Goal: Task Accomplishment & Management: Manage account settings

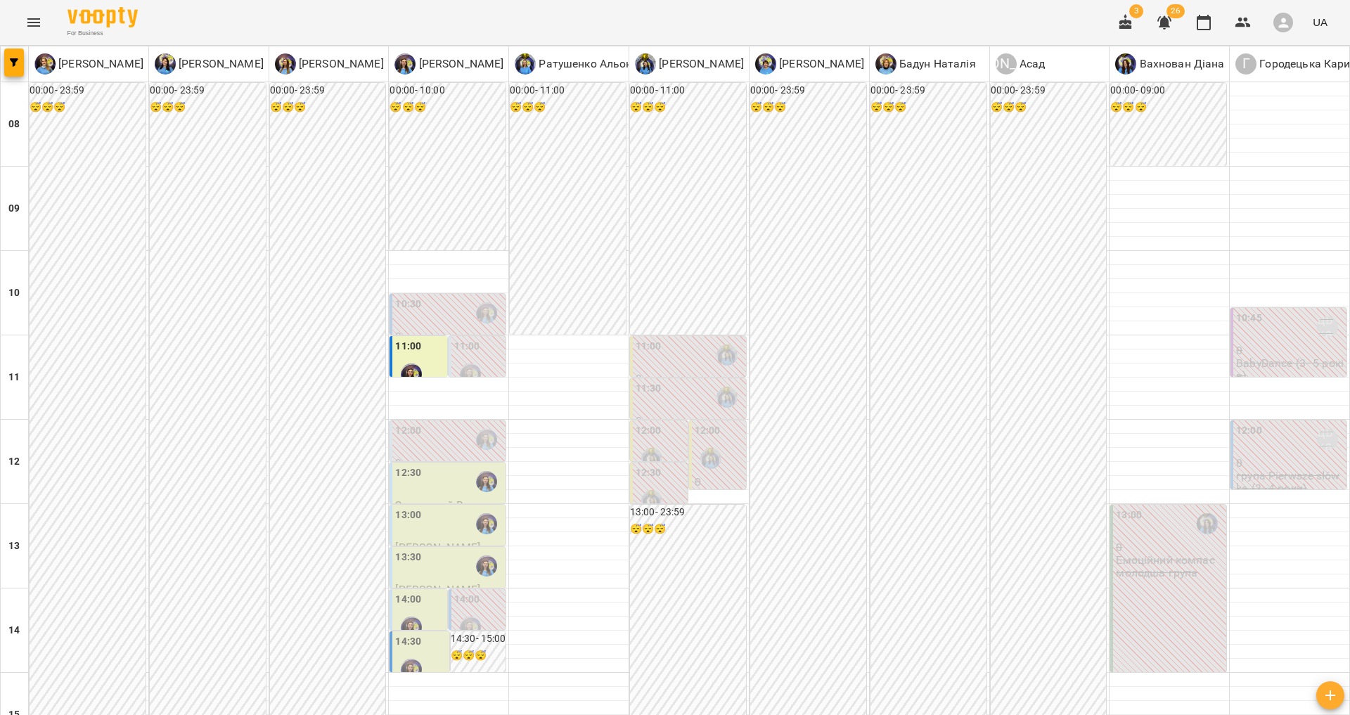
scroll to position [16, 0]
click at [27, 9] on button "Menu" at bounding box center [34, 23] width 34 height 34
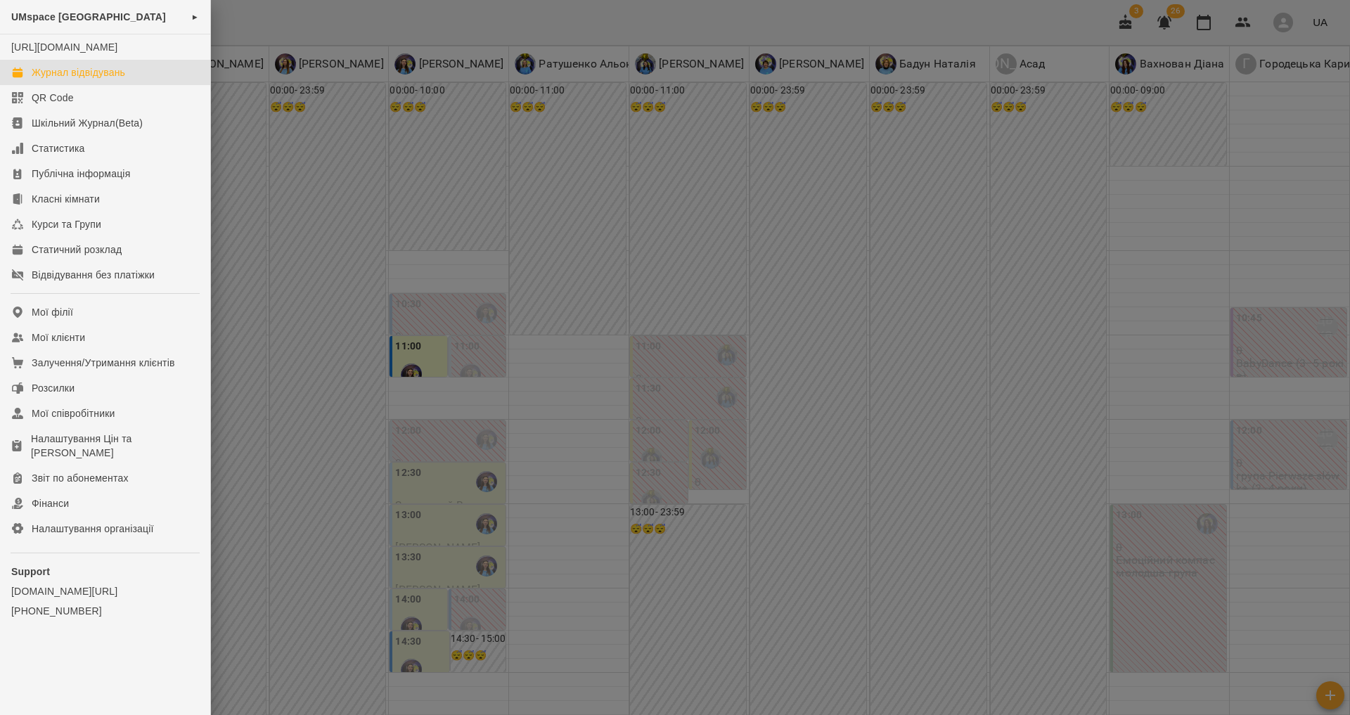
click at [122, 79] on div "Журнал відвідувань" at bounding box center [79, 72] width 94 height 14
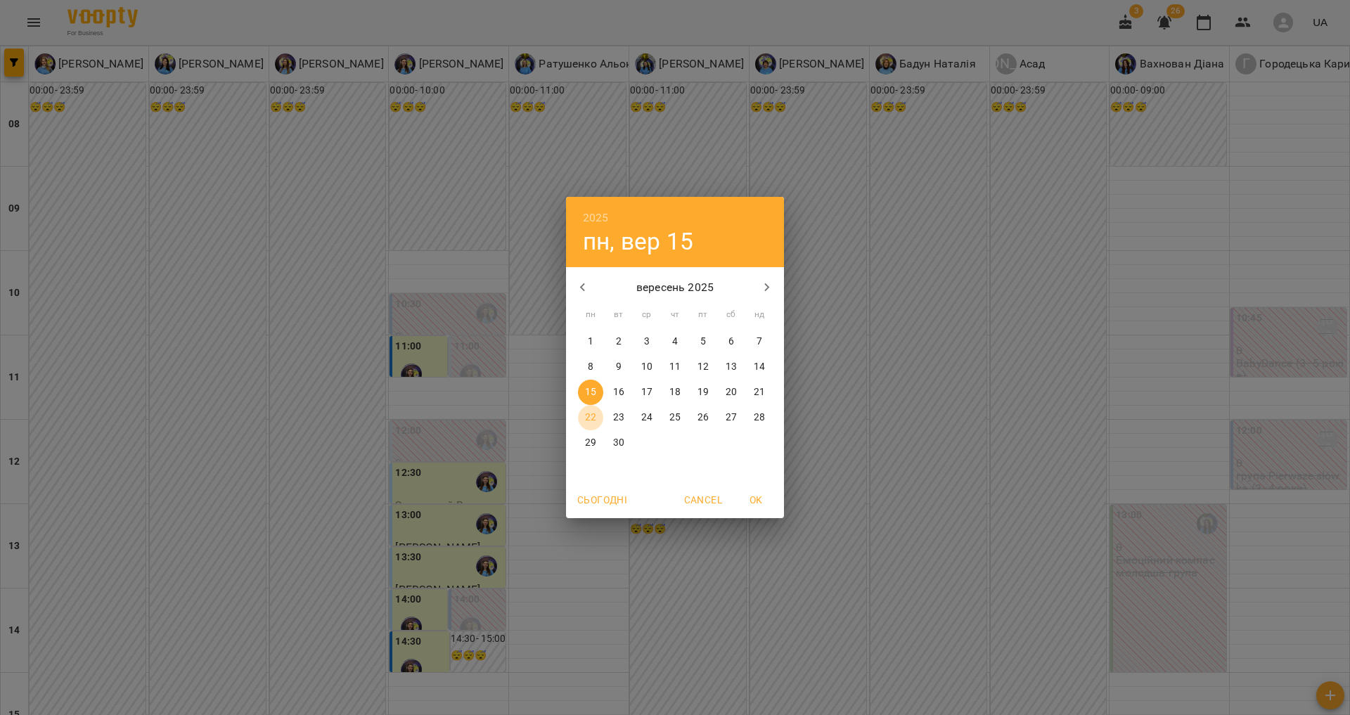
click at [598, 414] on span "22" at bounding box center [590, 418] width 25 height 14
type input "**********"
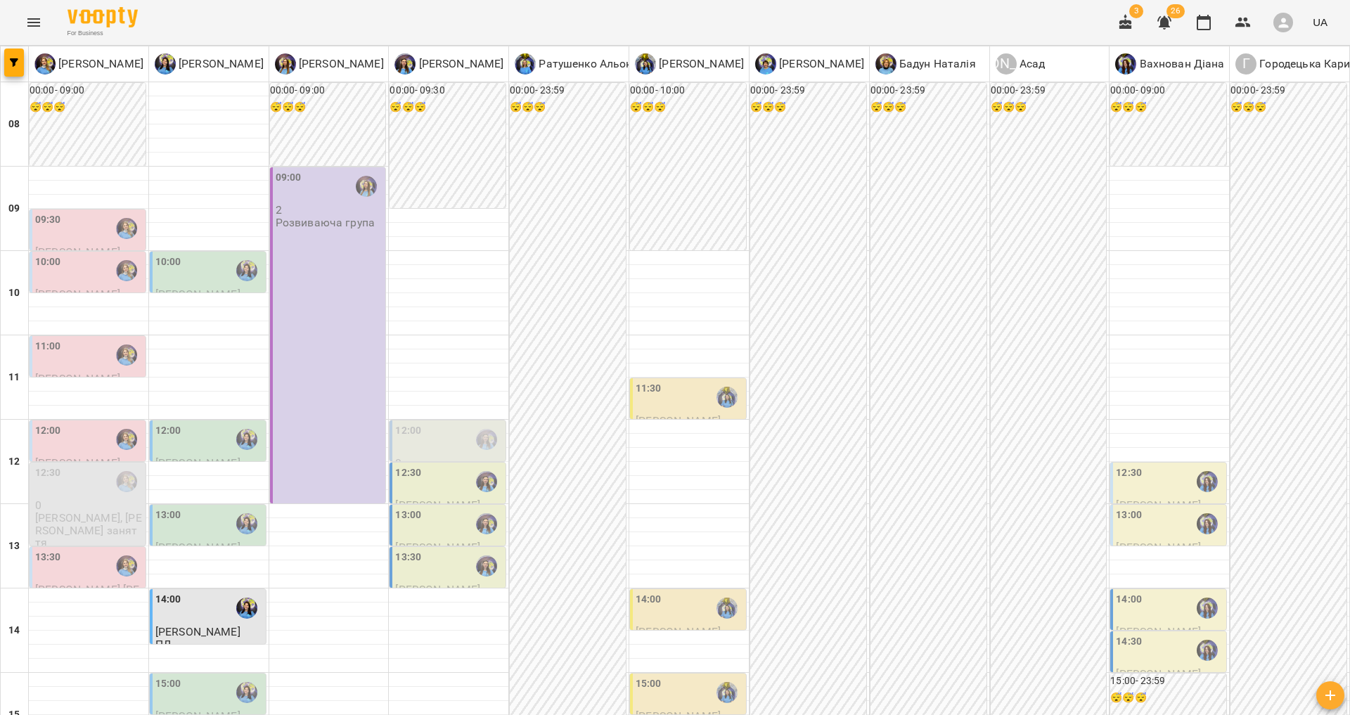
scroll to position [38, 0]
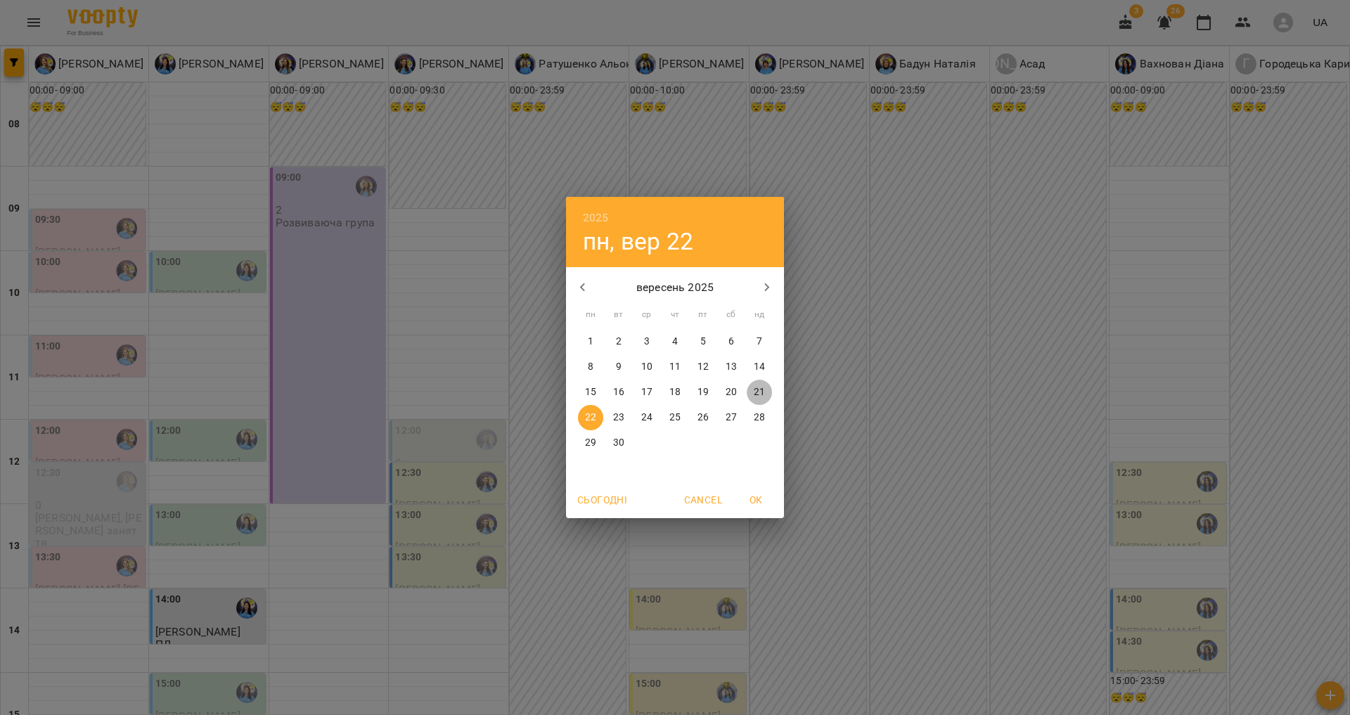
click at [762, 388] on p "21" at bounding box center [759, 392] width 11 height 14
type input "**********"
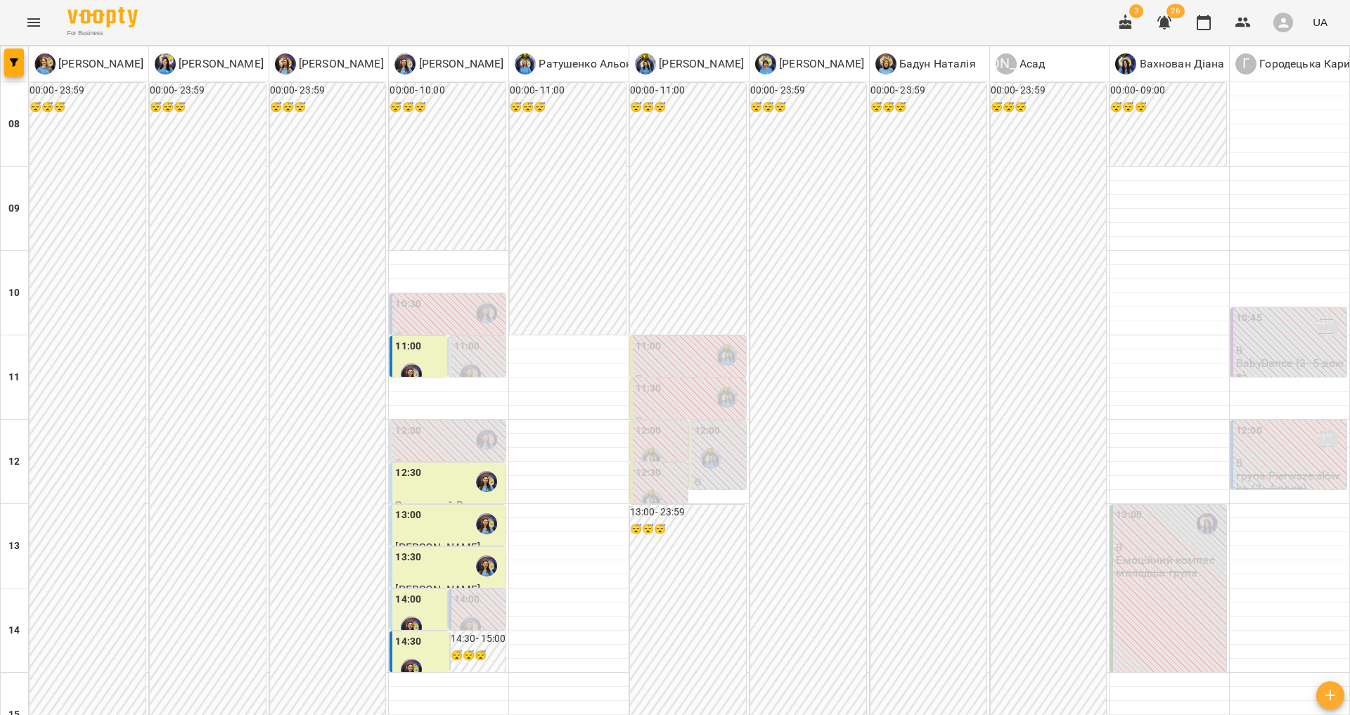
click at [423, 442] on div "12:00" at bounding box center [449, 439] width 108 height 32
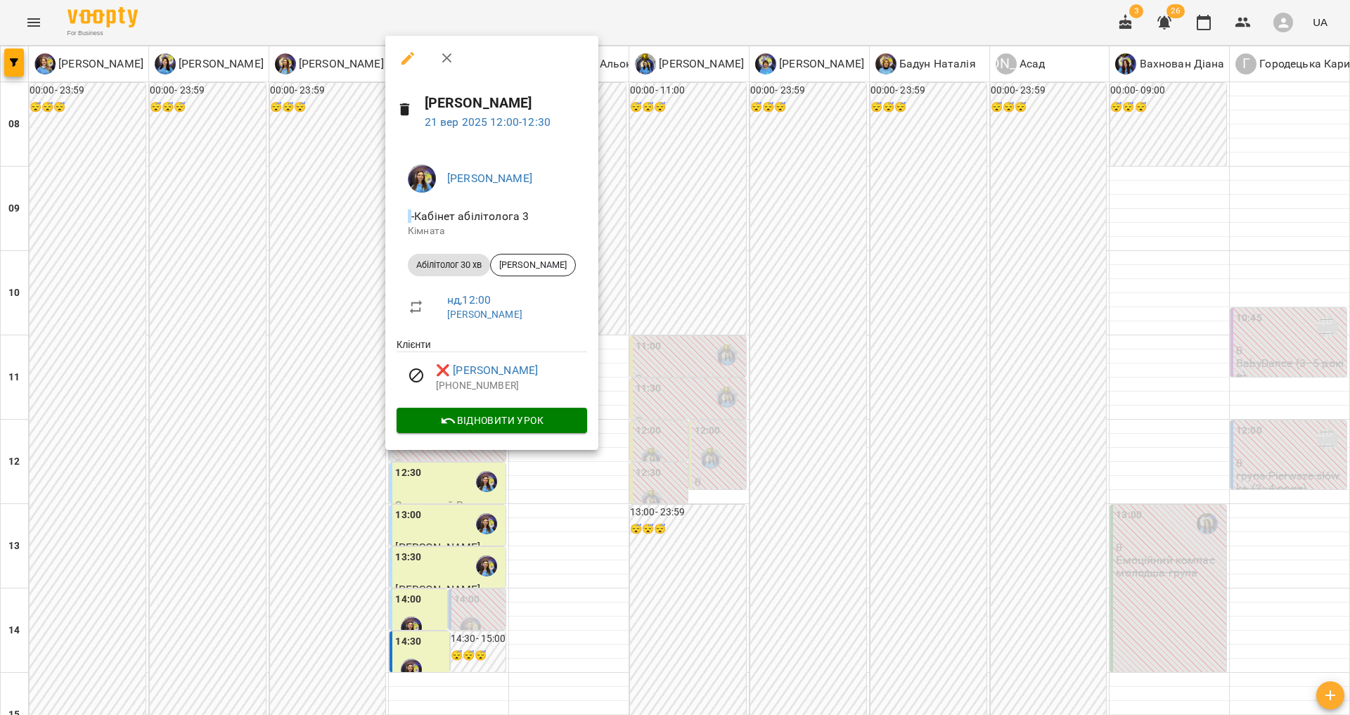
drag, startPoint x: 310, startPoint y: 455, endPoint x: 331, endPoint y: 447, distance: 21.8
click at [311, 455] on div at bounding box center [675, 357] width 1350 height 715
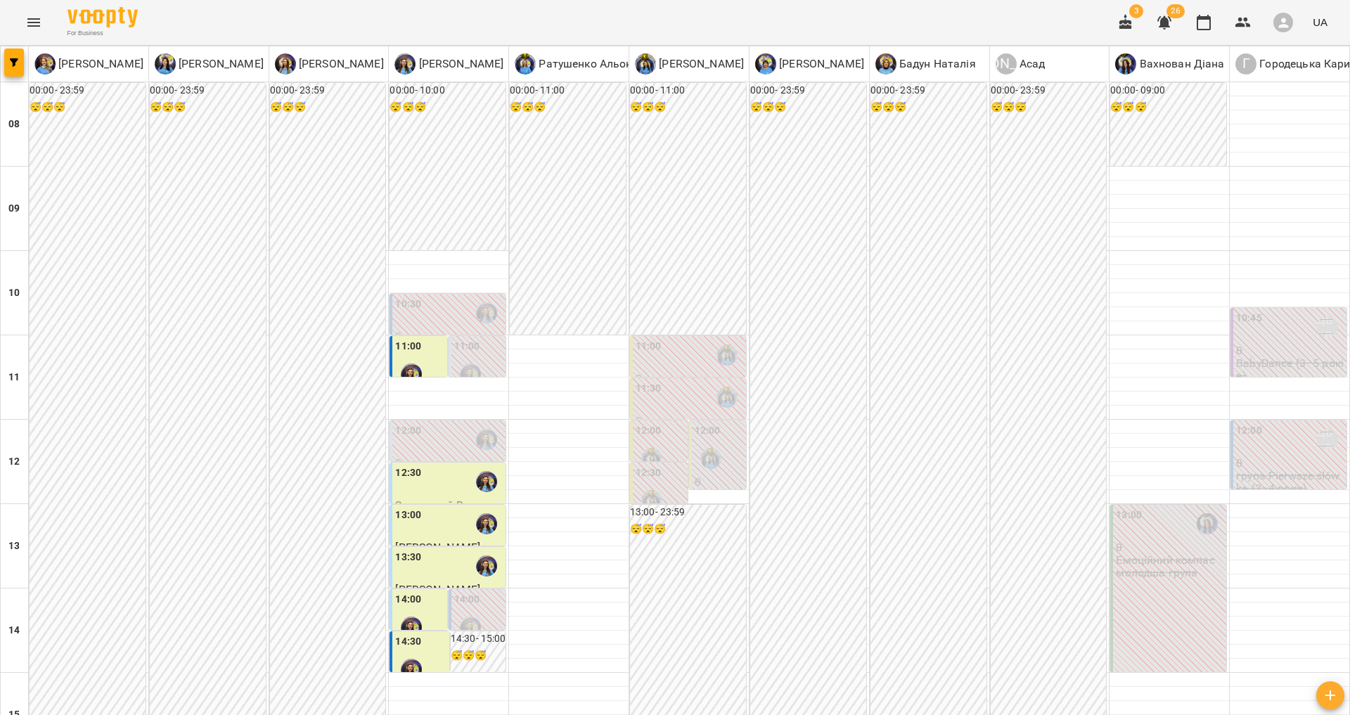
click at [473, 348] on label "11:00" at bounding box center [467, 346] width 26 height 15
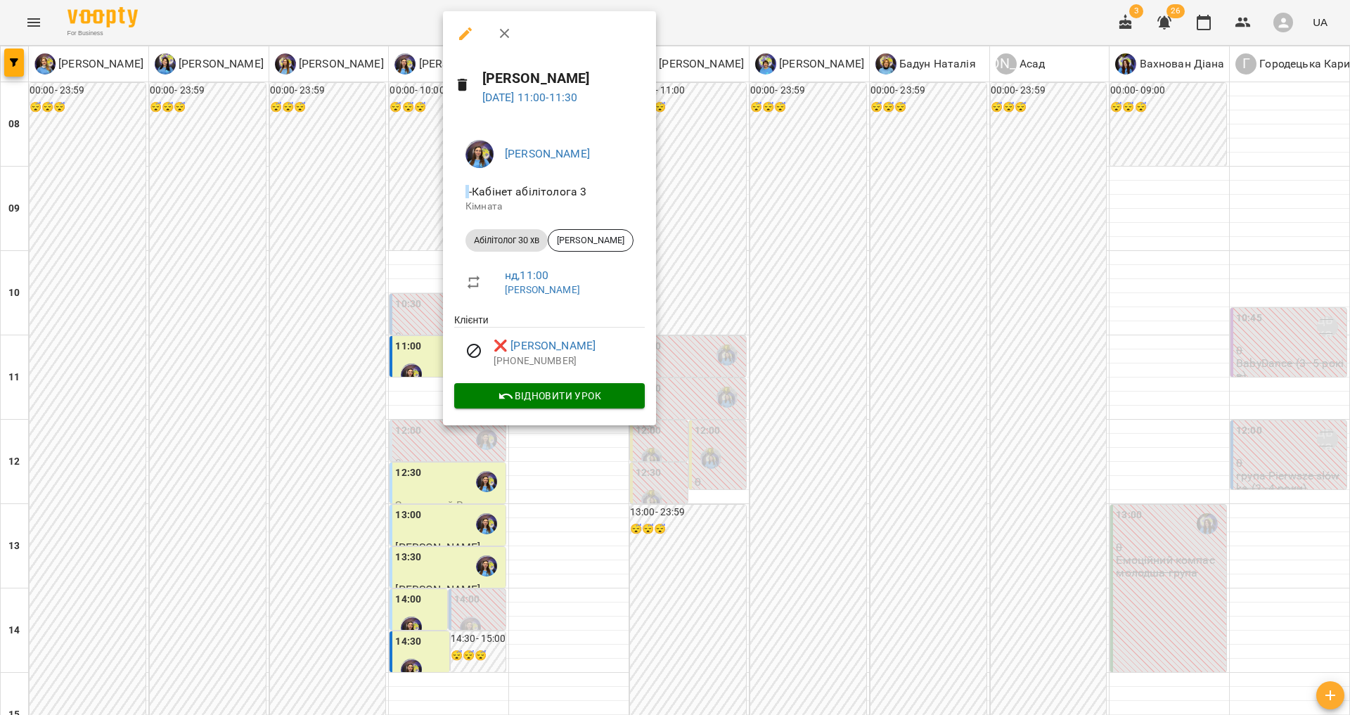
drag, startPoint x: 255, startPoint y: 305, endPoint x: 282, endPoint y: 300, distance: 27.9
click at [255, 305] on div at bounding box center [675, 357] width 1350 height 715
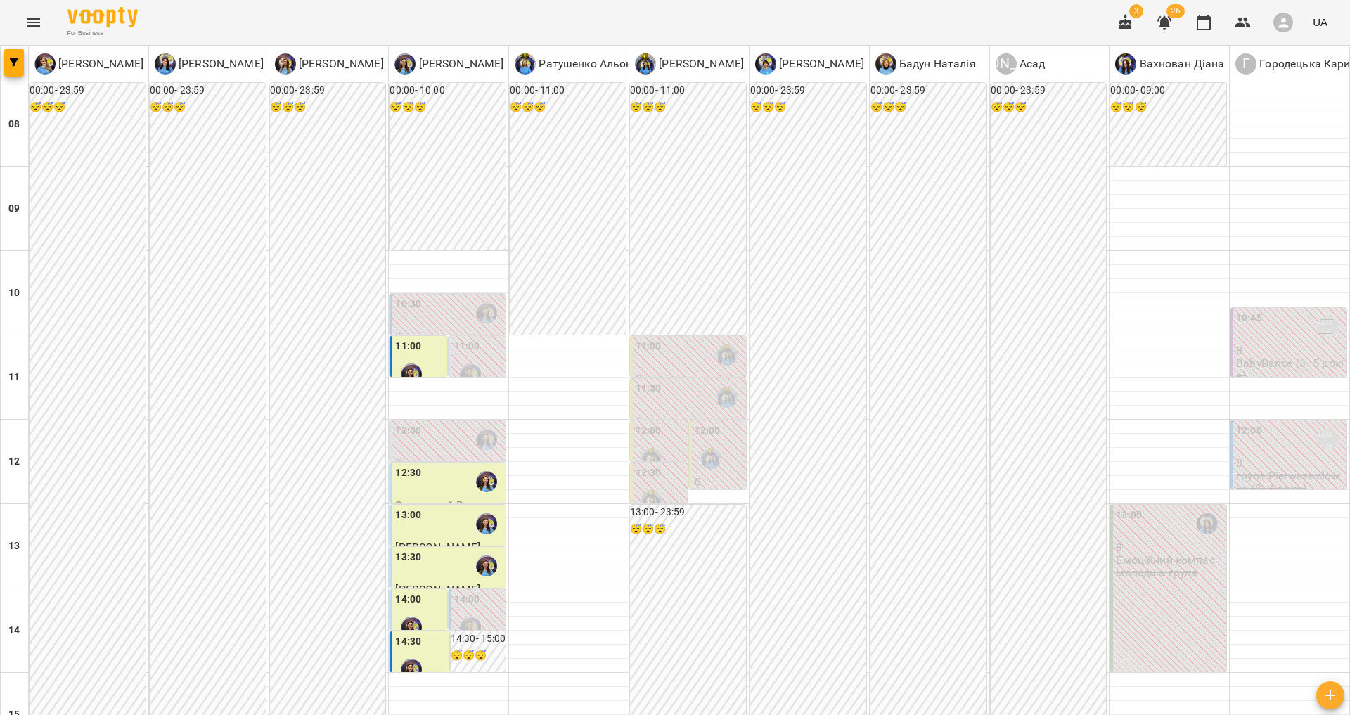
click at [443, 309] on div "10:30" at bounding box center [449, 313] width 108 height 32
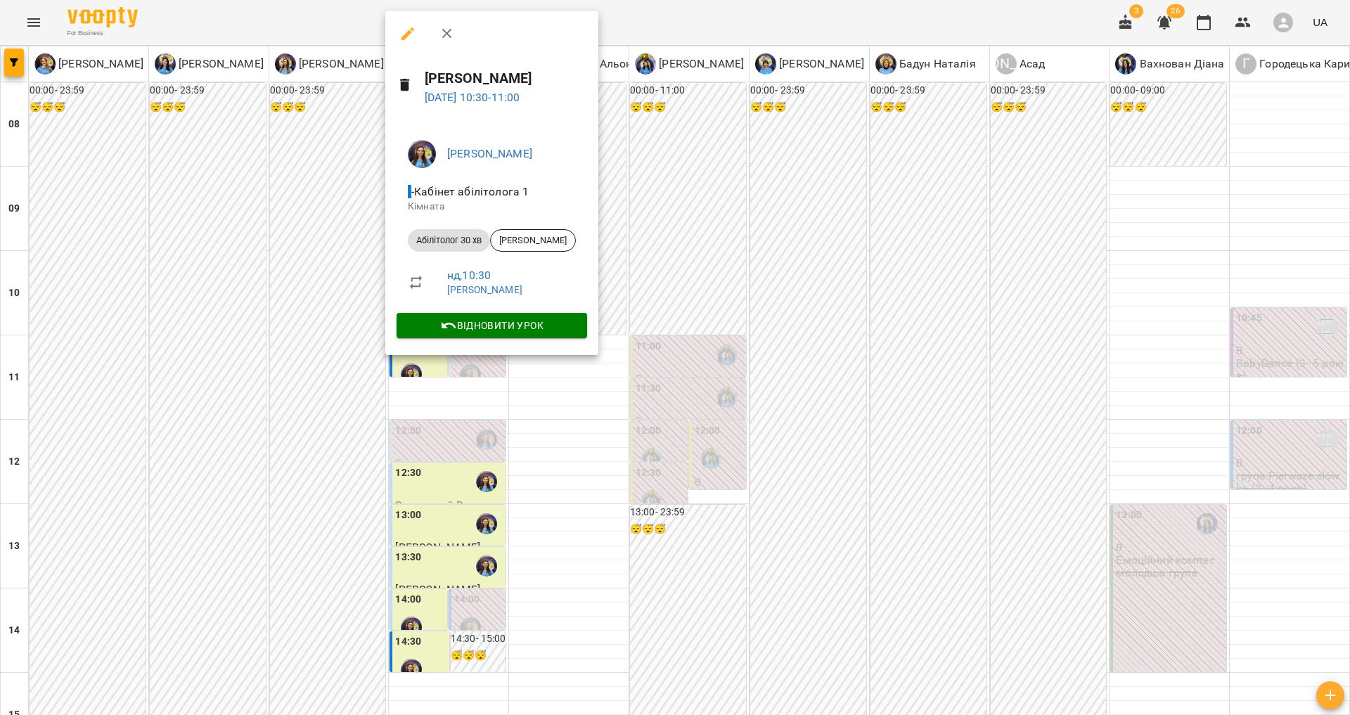
click at [285, 312] on div at bounding box center [675, 357] width 1350 height 715
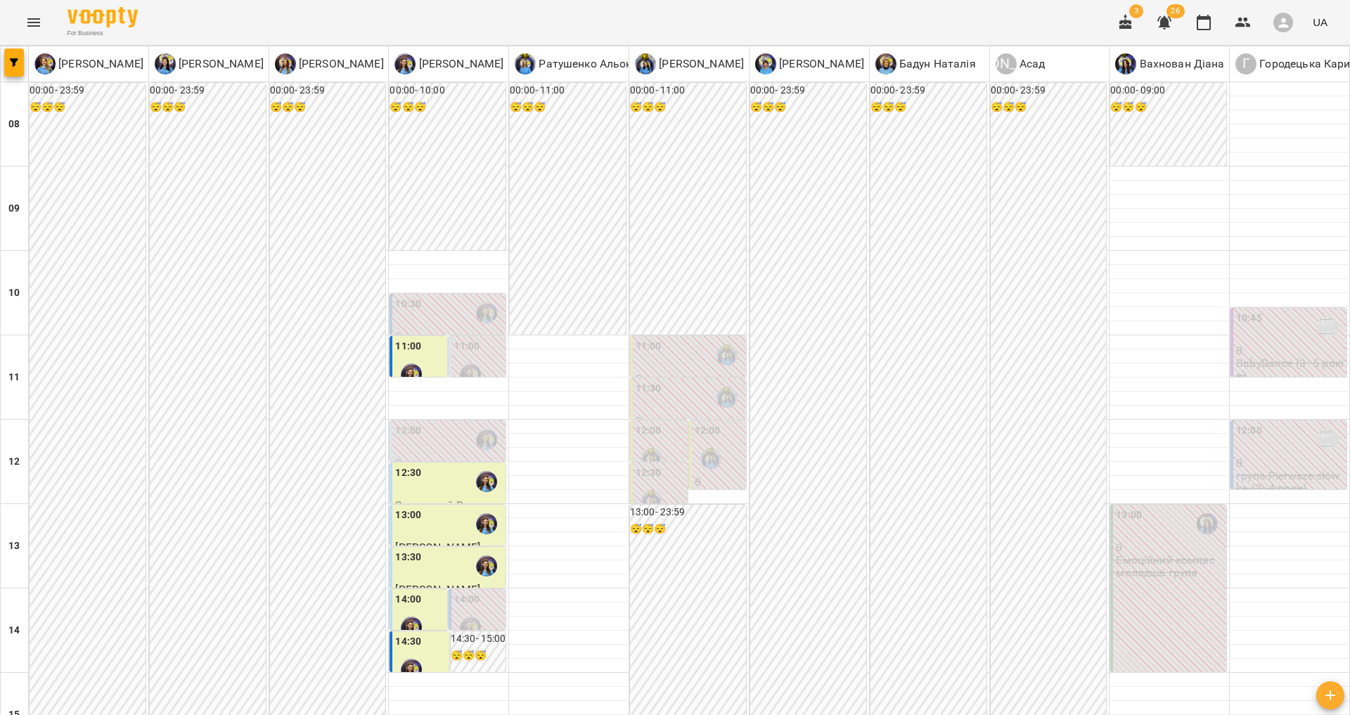
scroll to position [120, 0]
click at [481, 592] on div "14:00" at bounding box center [478, 617] width 49 height 51
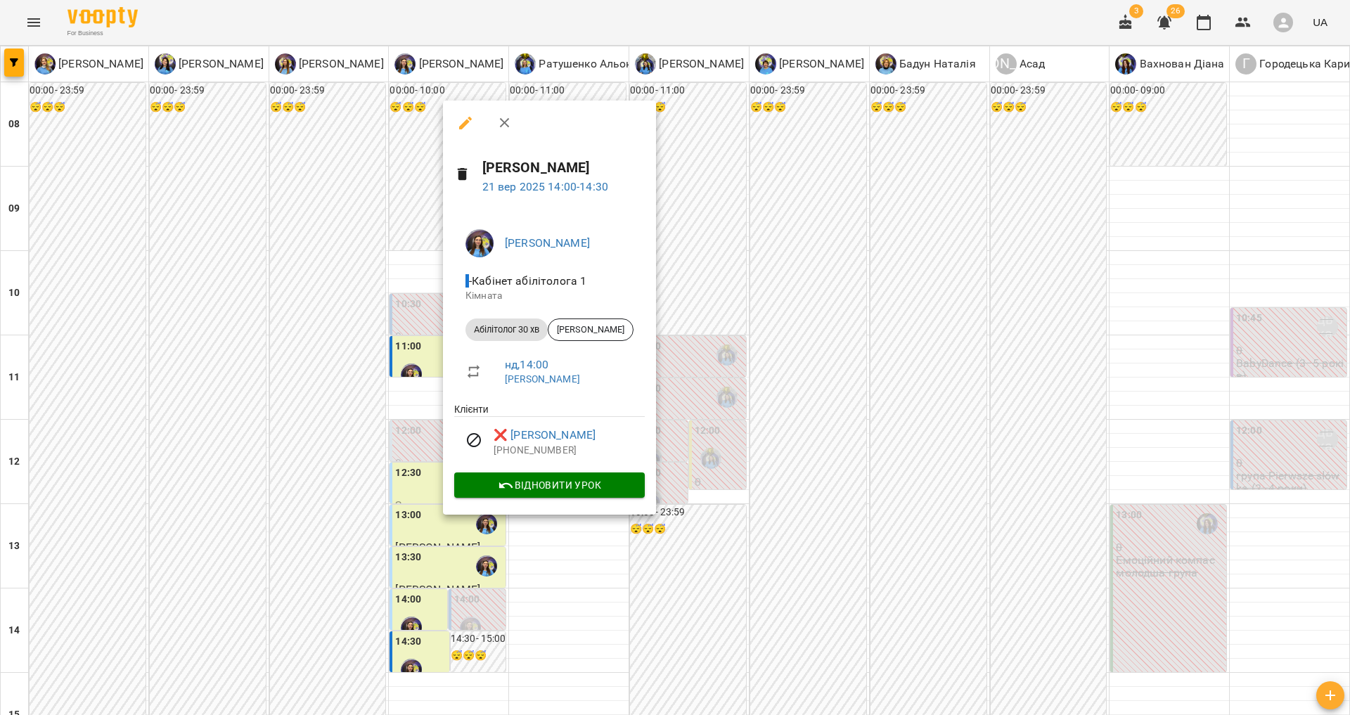
click at [210, 427] on div at bounding box center [675, 357] width 1350 height 715
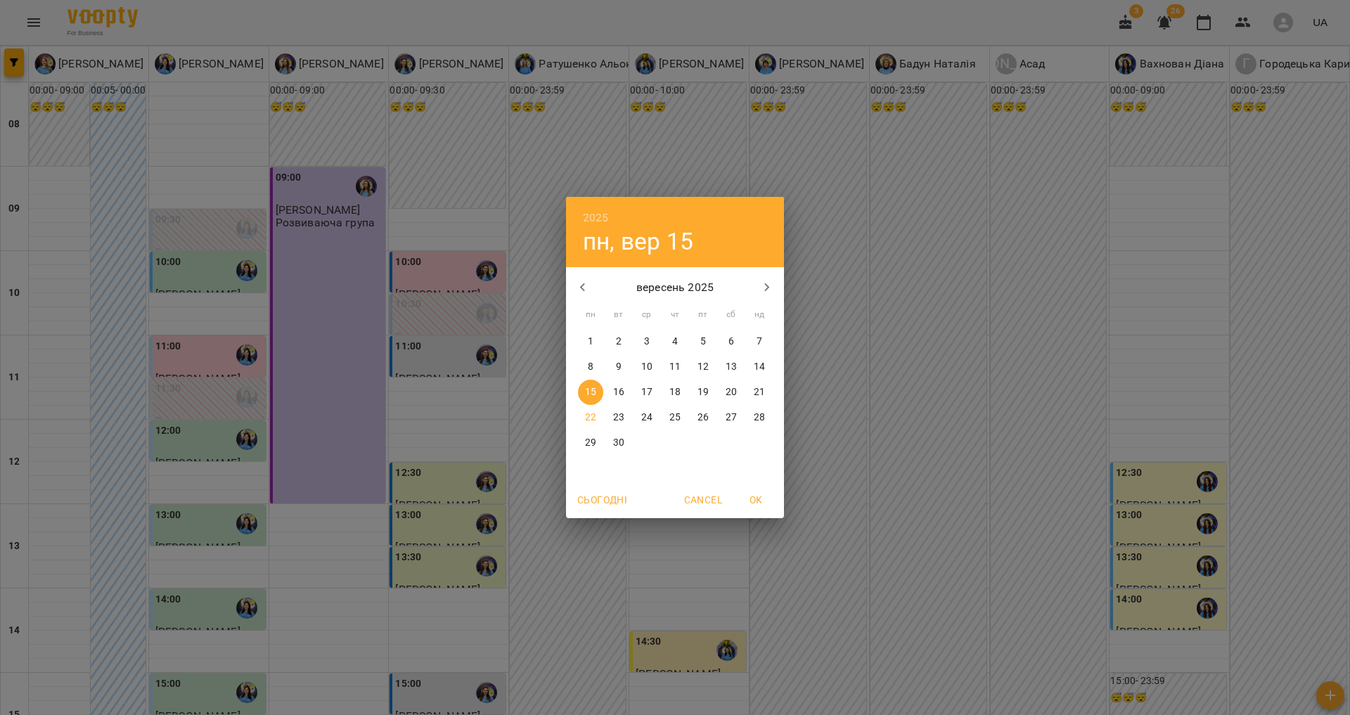
click at [577, 426] on div "22" at bounding box center [591, 417] width 28 height 25
type input "**********"
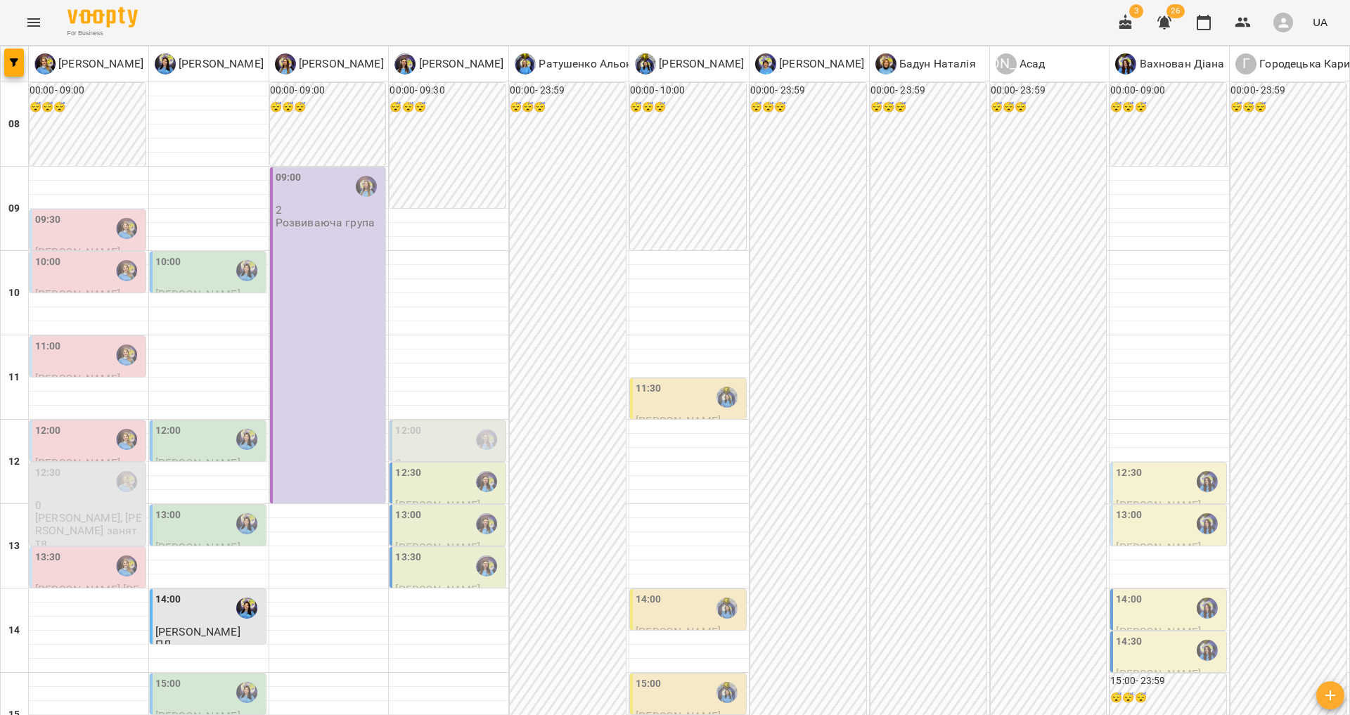
scroll to position [518, 0]
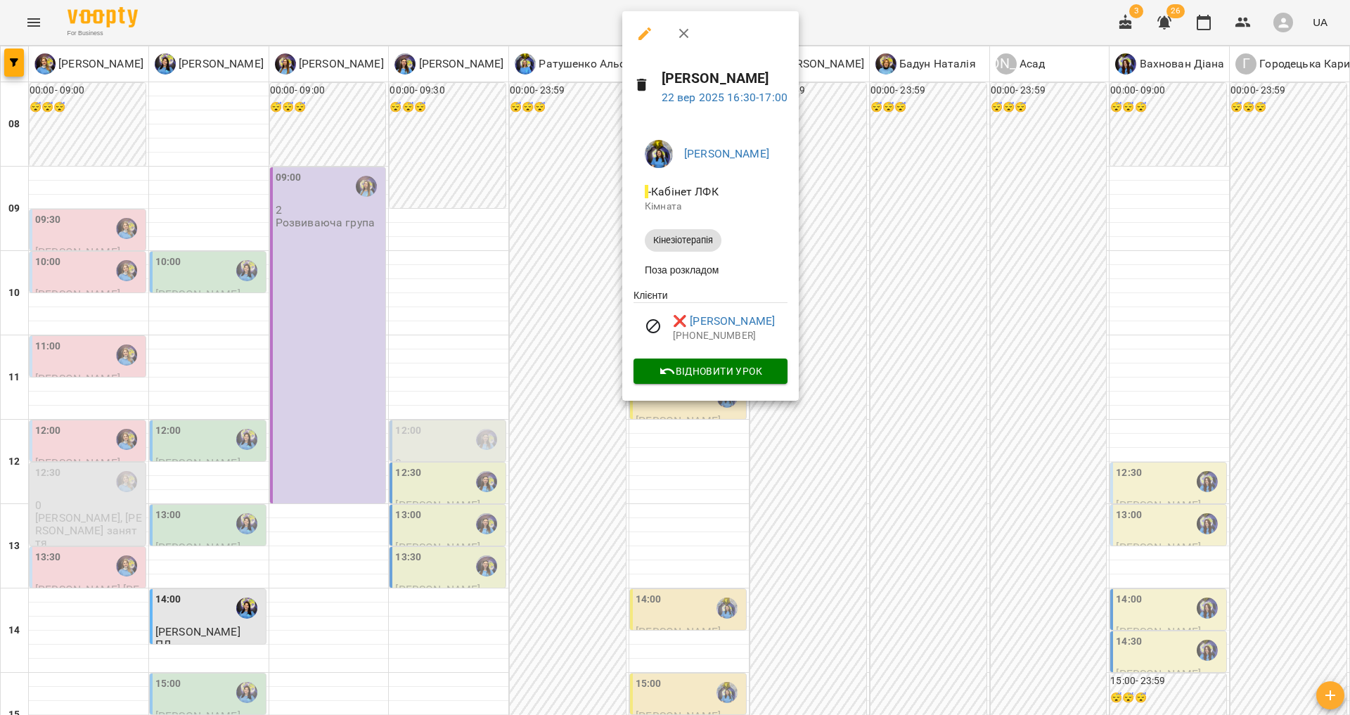
click at [571, 305] on div at bounding box center [675, 357] width 1350 height 715
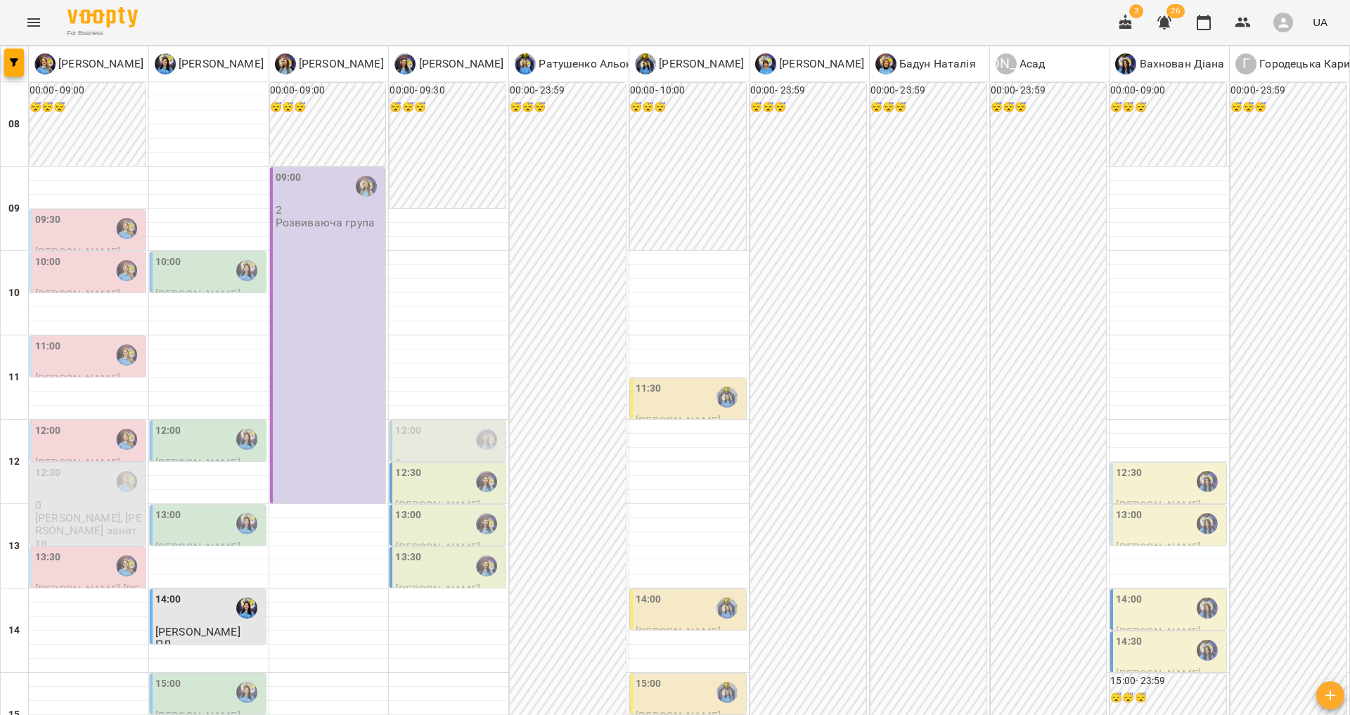
scroll to position [481, 0]
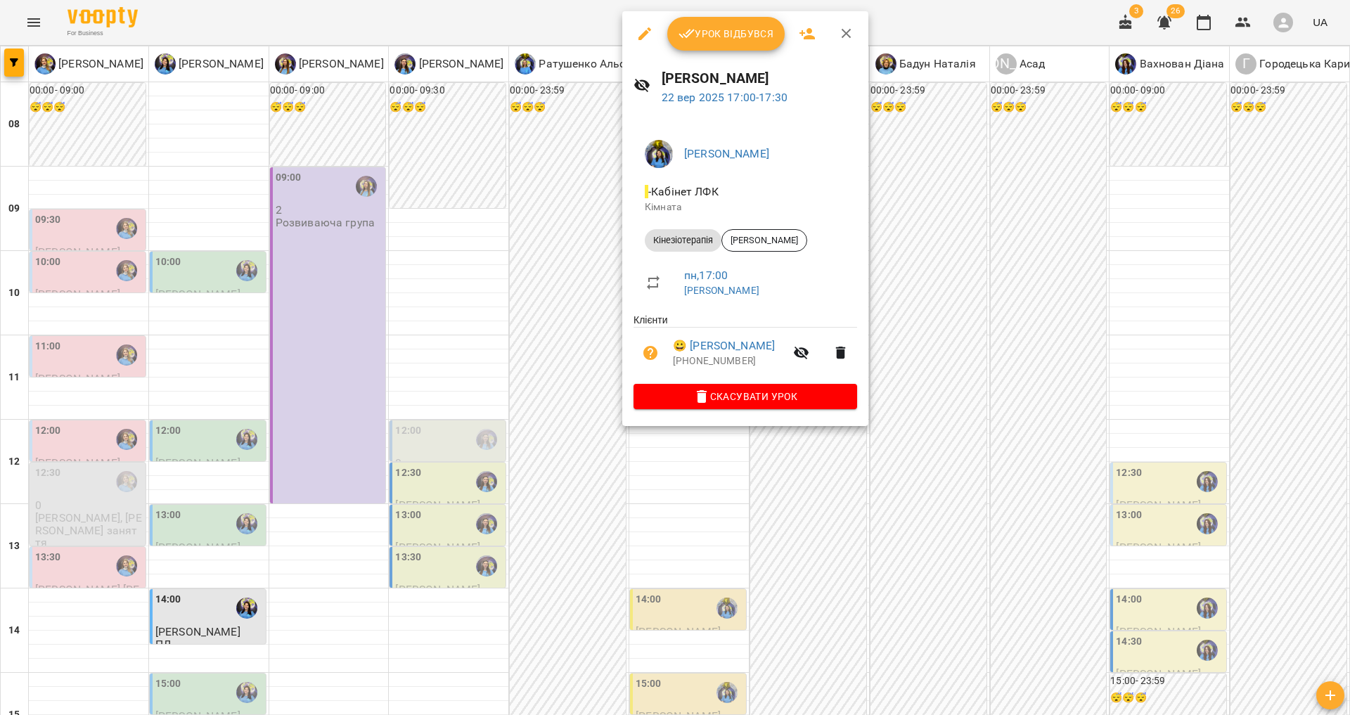
click at [592, 404] on div at bounding box center [675, 357] width 1350 height 715
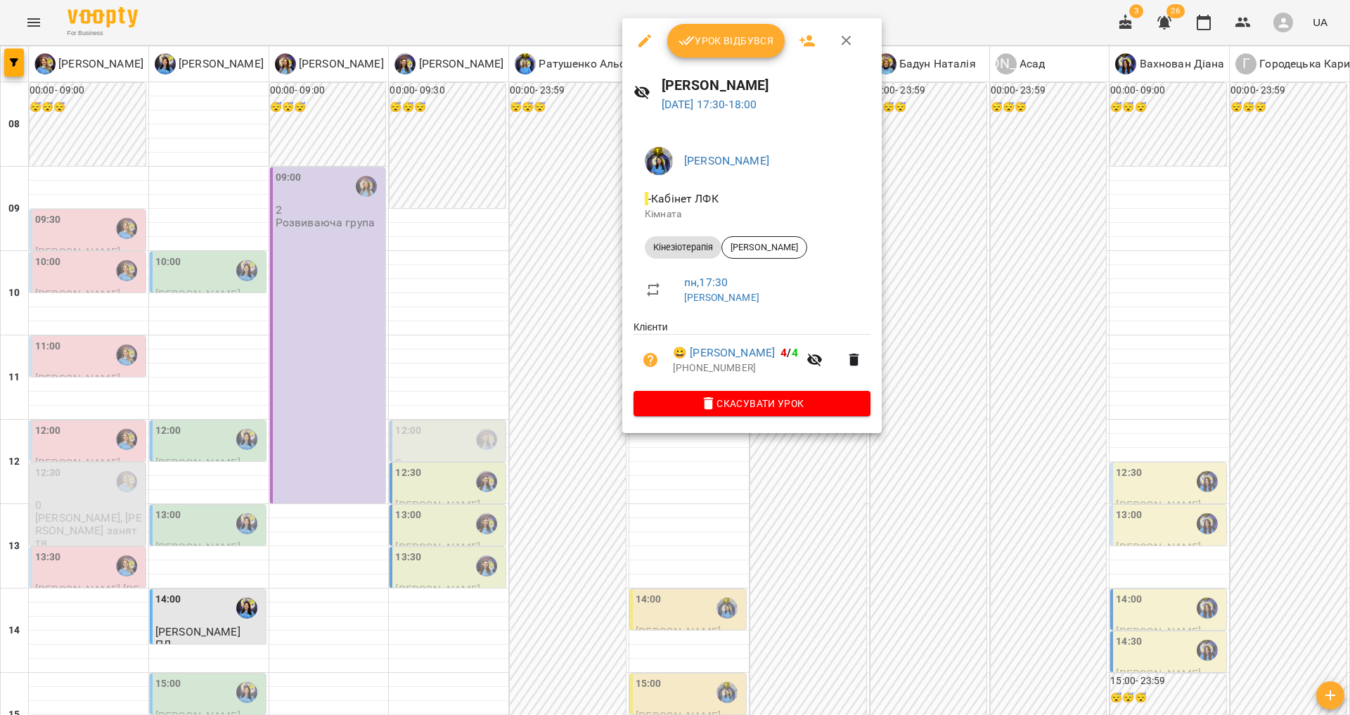
click at [642, 46] on icon "button" at bounding box center [645, 40] width 17 height 17
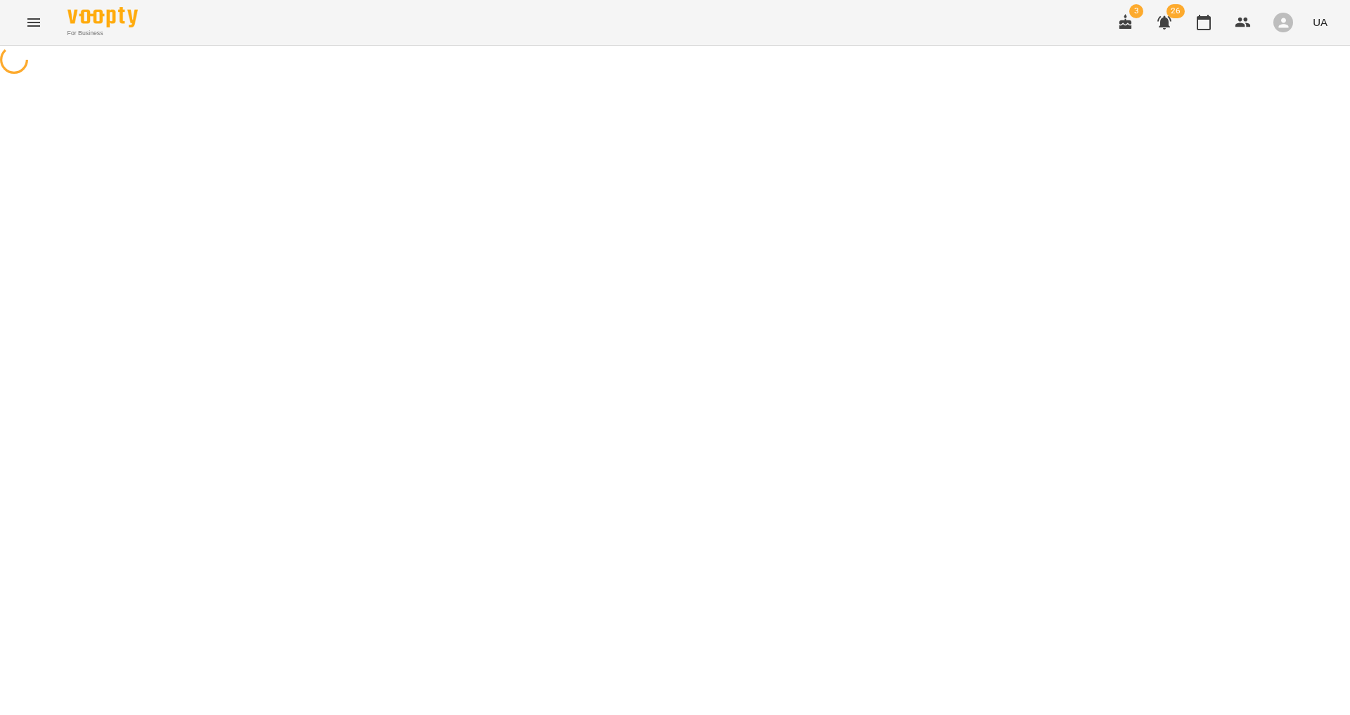
select select "**********"
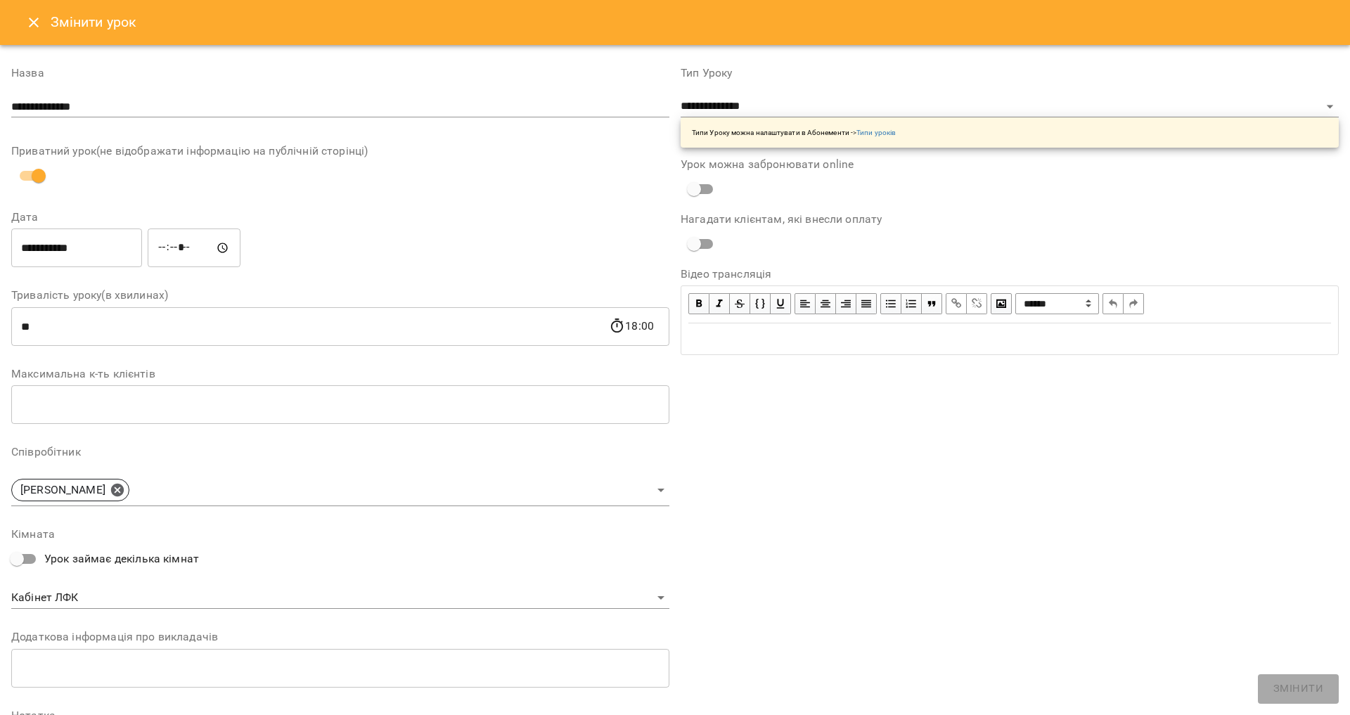
click at [168, 254] on input "*****" at bounding box center [194, 248] width 93 height 39
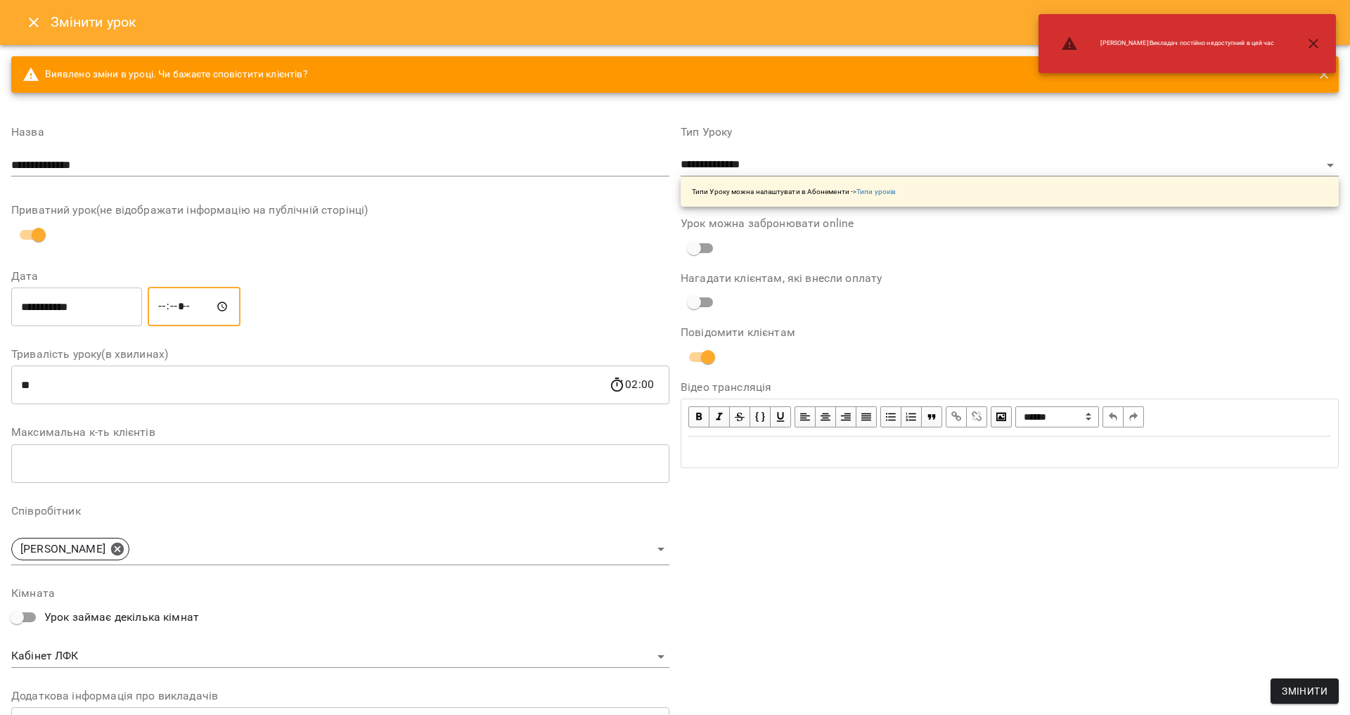
type input "*****"
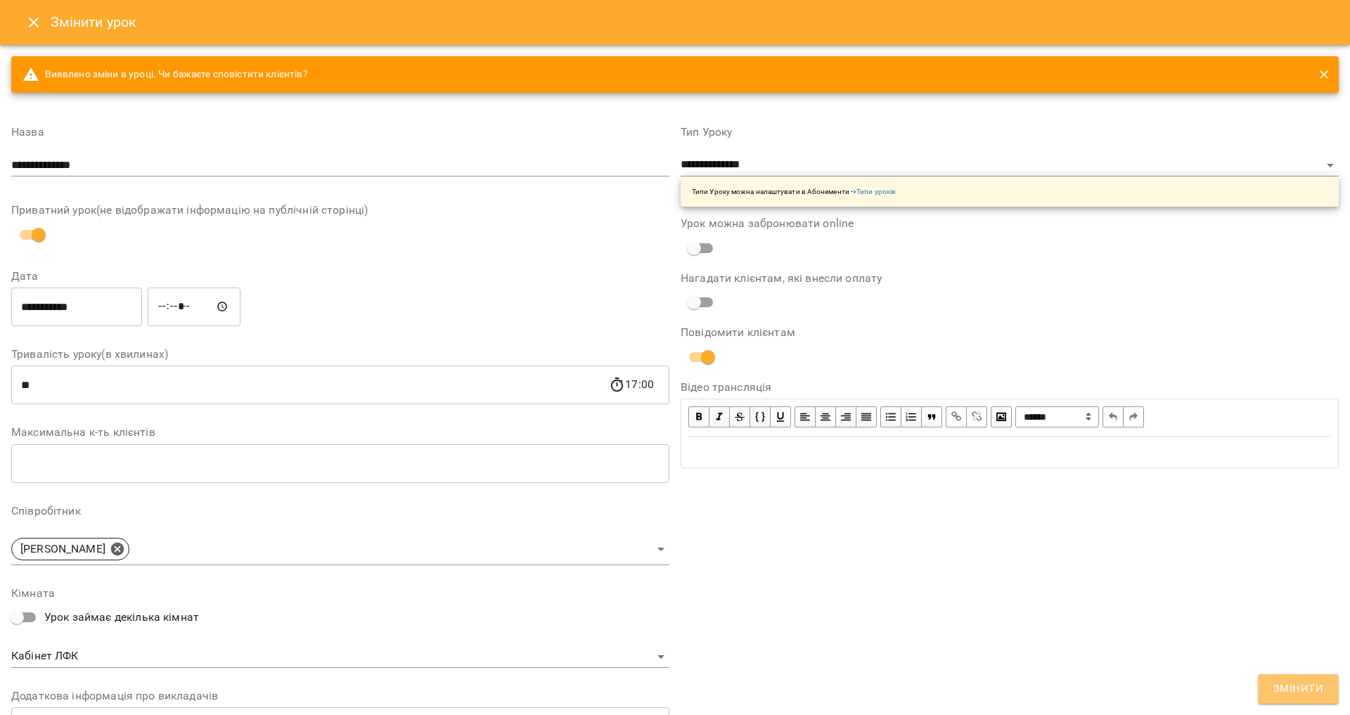
click at [1336, 691] on button "Змінити" at bounding box center [1298, 690] width 81 height 30
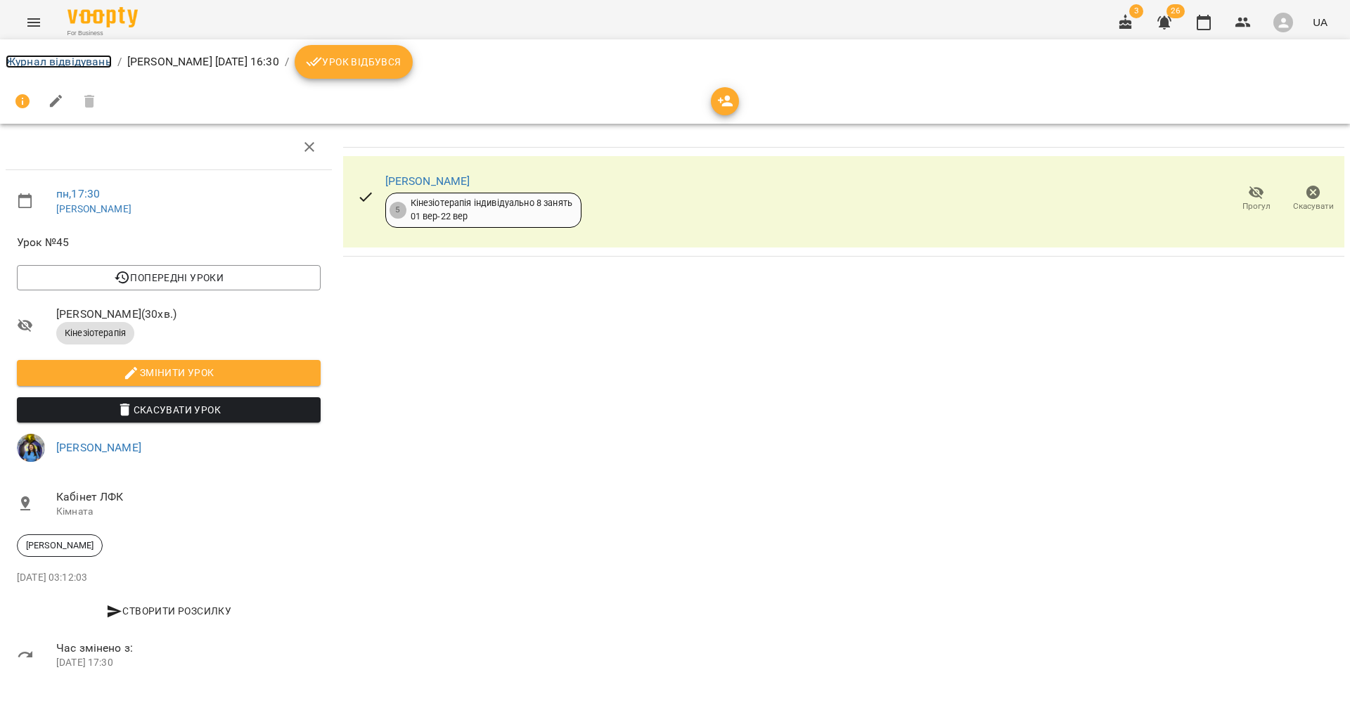
click at [53, 60] on link "Журнал відвідувань" at bounding box center [59, 61] width 106 height 13
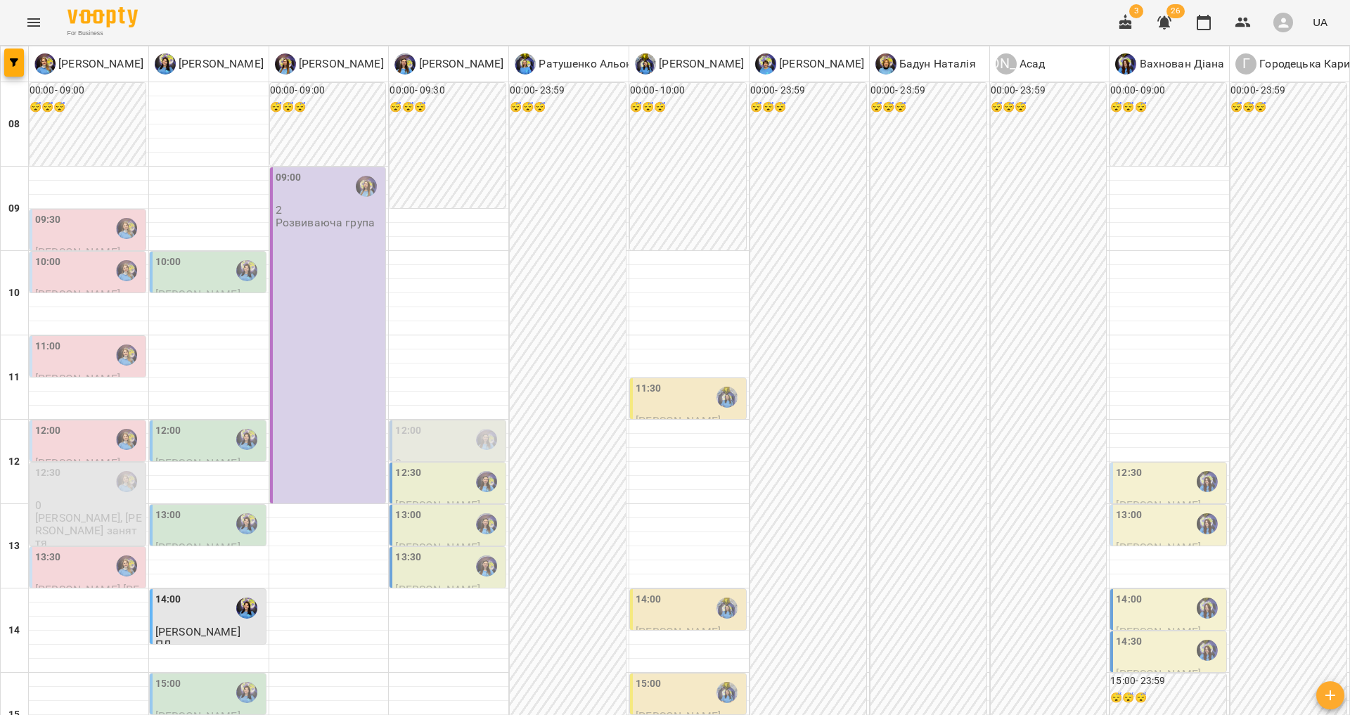
scroll to position [557, 0]
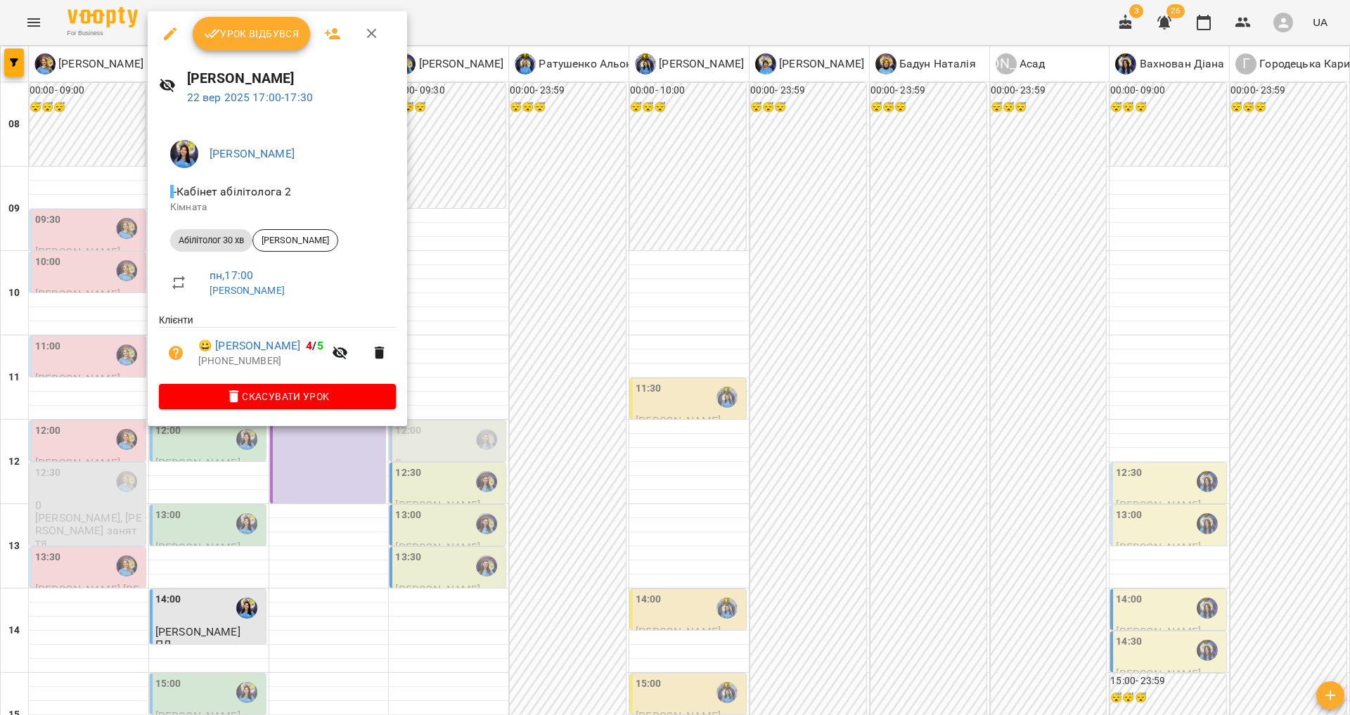
click at [96, 305] on div at bounding box center [675, 357] width 1350 height 715
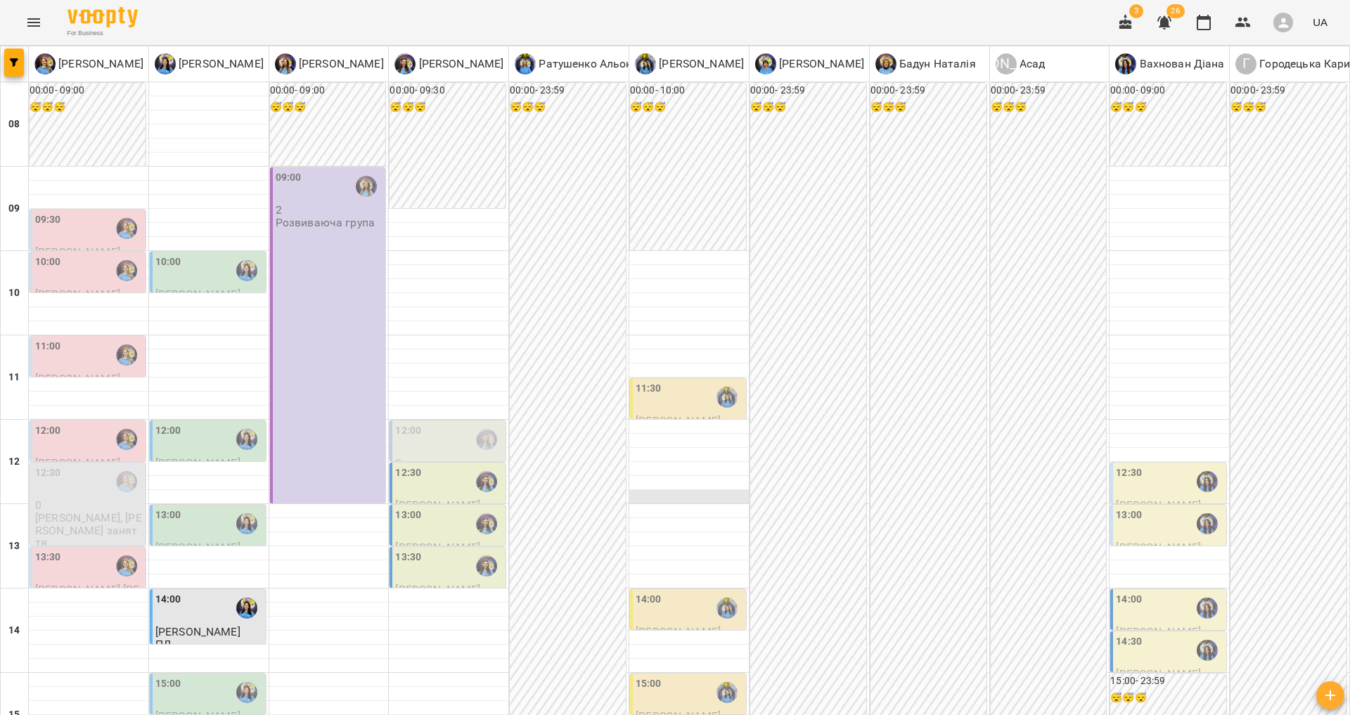
scroll to position [72, 0]
click at [23, 24] on button "Menu" at bounding box center [34, 23] width 34 height 34
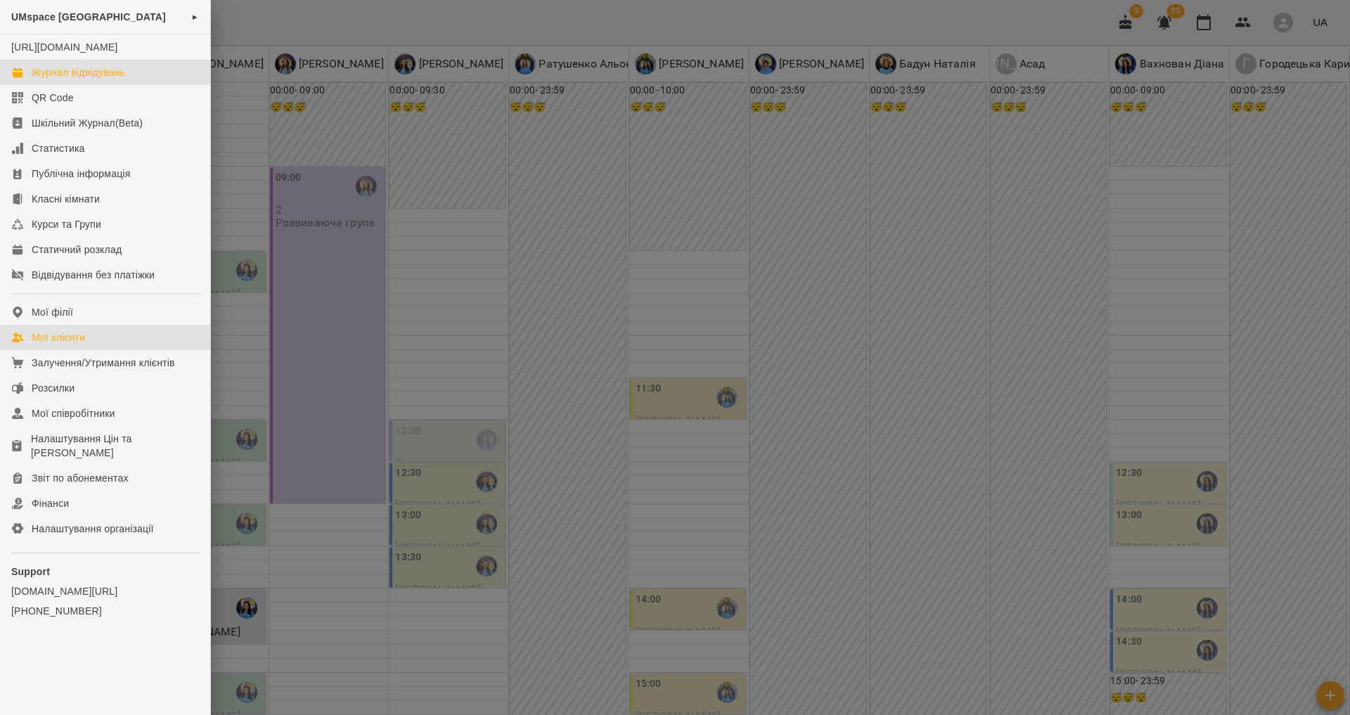
click at [96, 350] on link "Мої клієнти" at bounding box center [105, 337] width 210 height 25
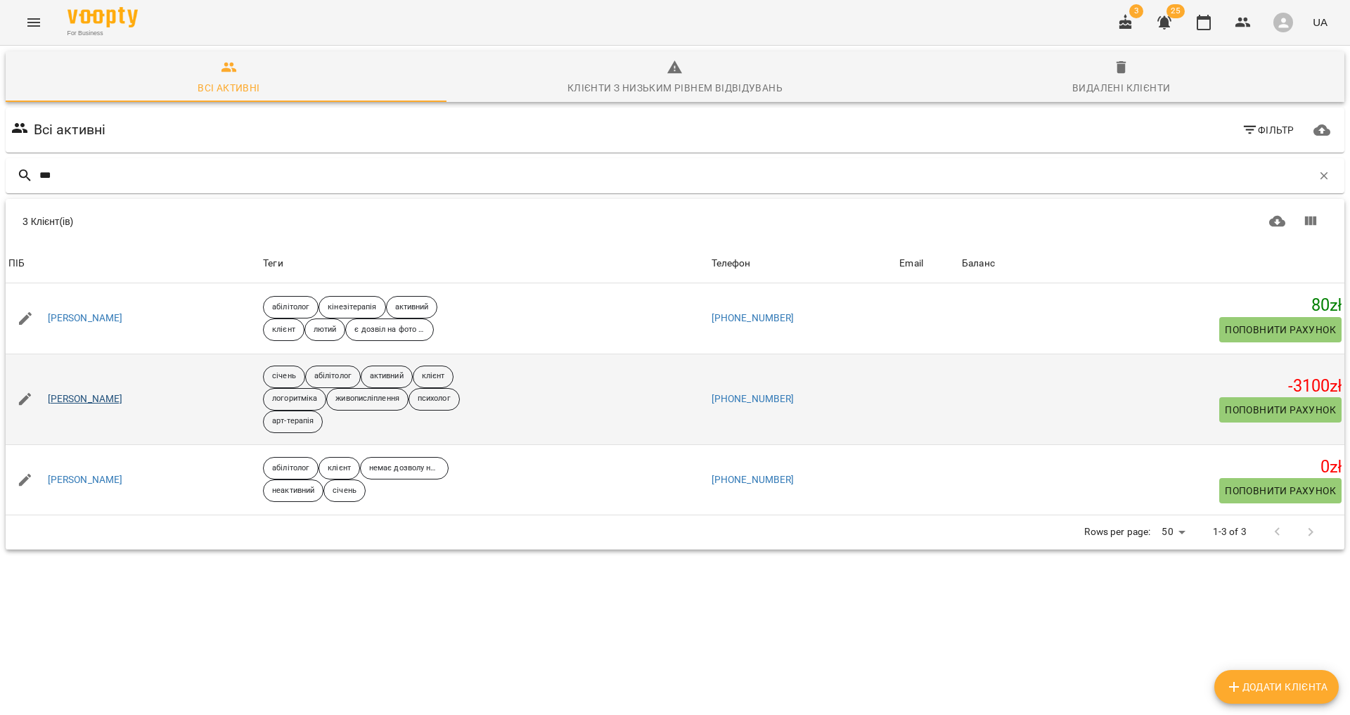
type input "***"
click at [68, 404] on link "[PERSON_NAME]" at bounding box center [85, 399] width 75 height 14
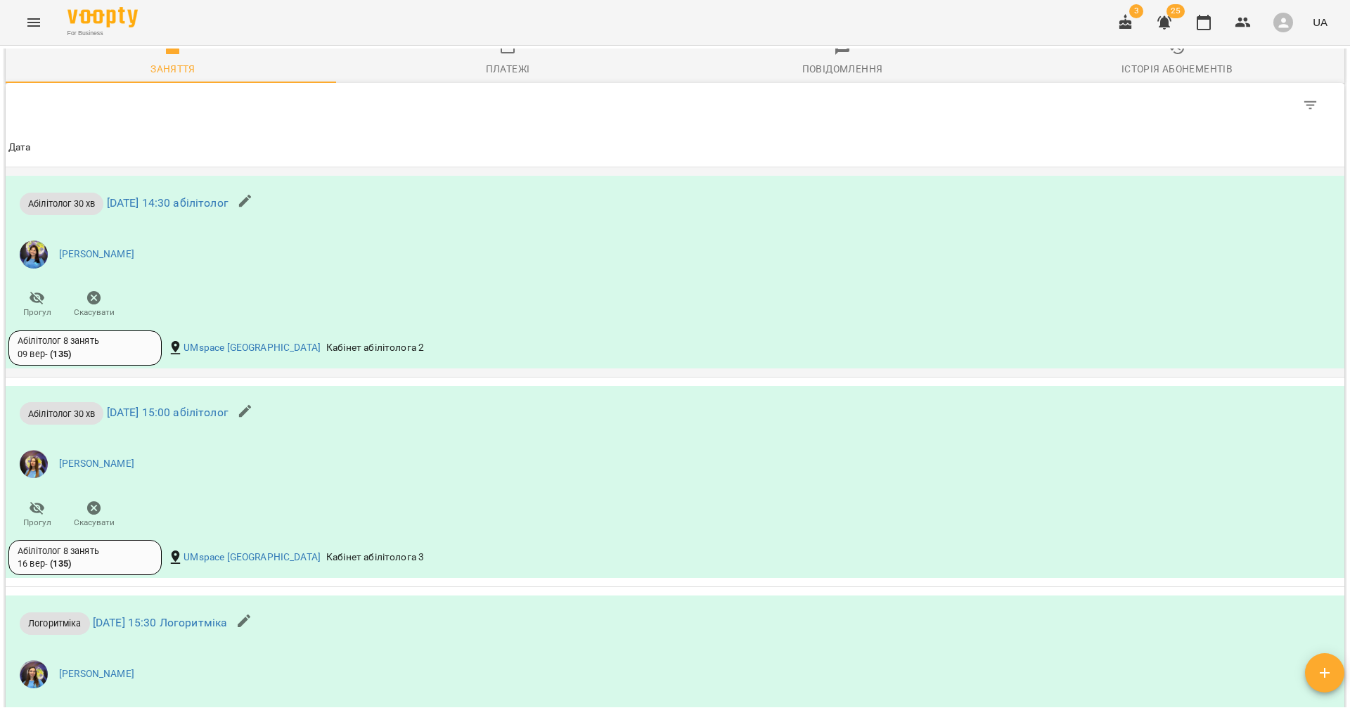
scroll to position [1264, 0]
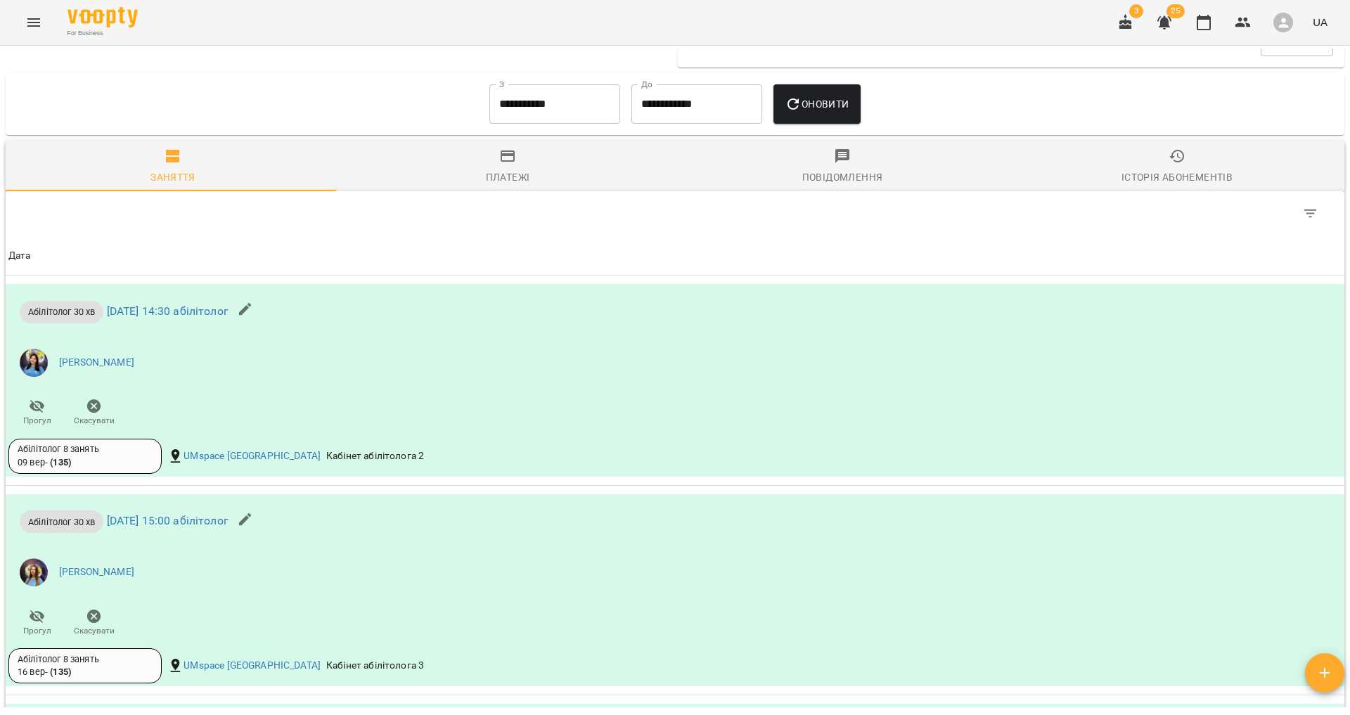
click at [556, 98] on input "**********" at bounding box center [555, 103] width 131 height 39
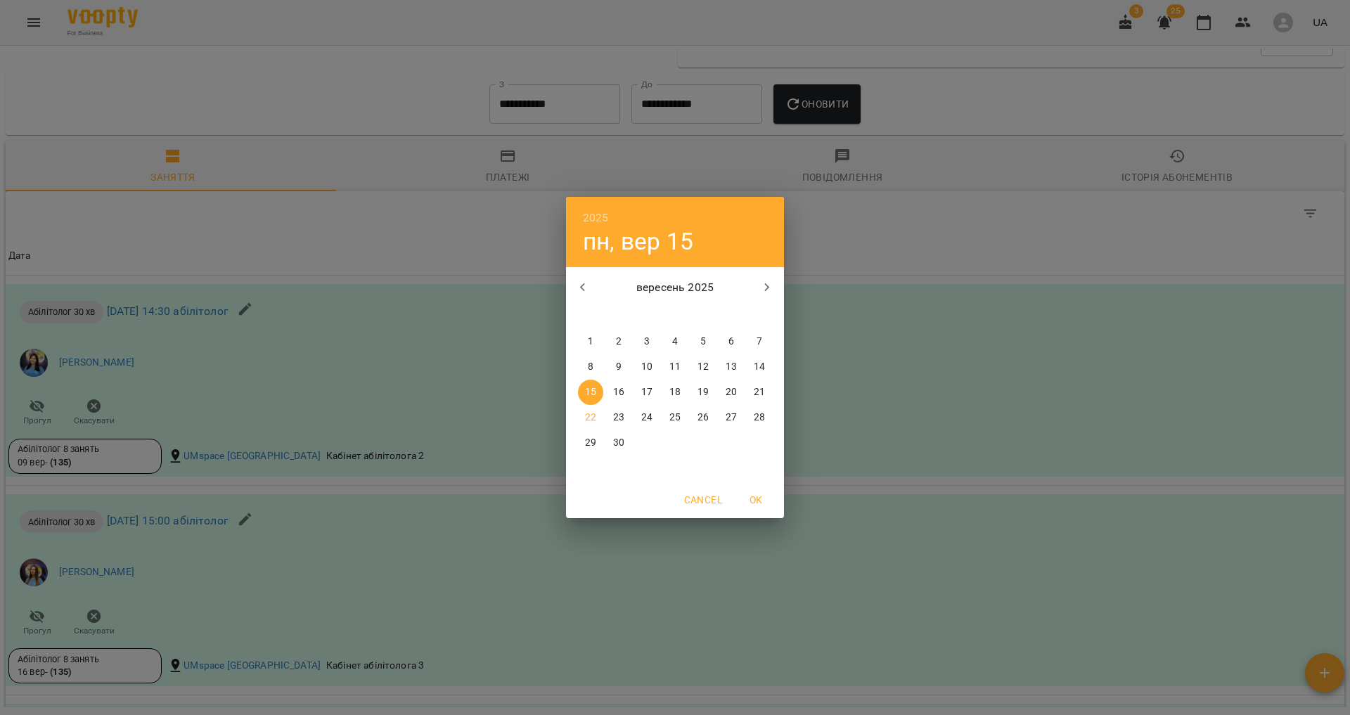
click at [589, 339] on p "1" at bounding box center [591, 342] width 6 height 14
type input "**********"
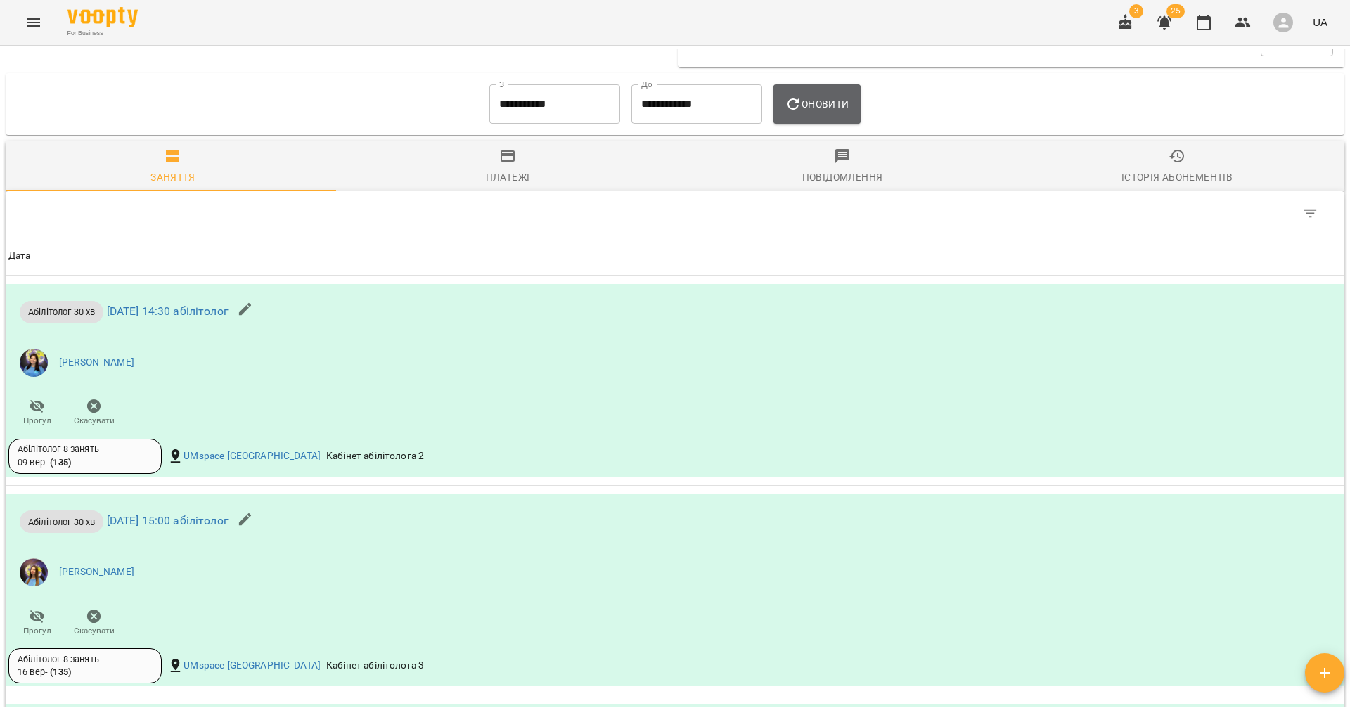
click at [818, 120] on button "Оновити" at bounding box center [817, 103] width 87 height 39
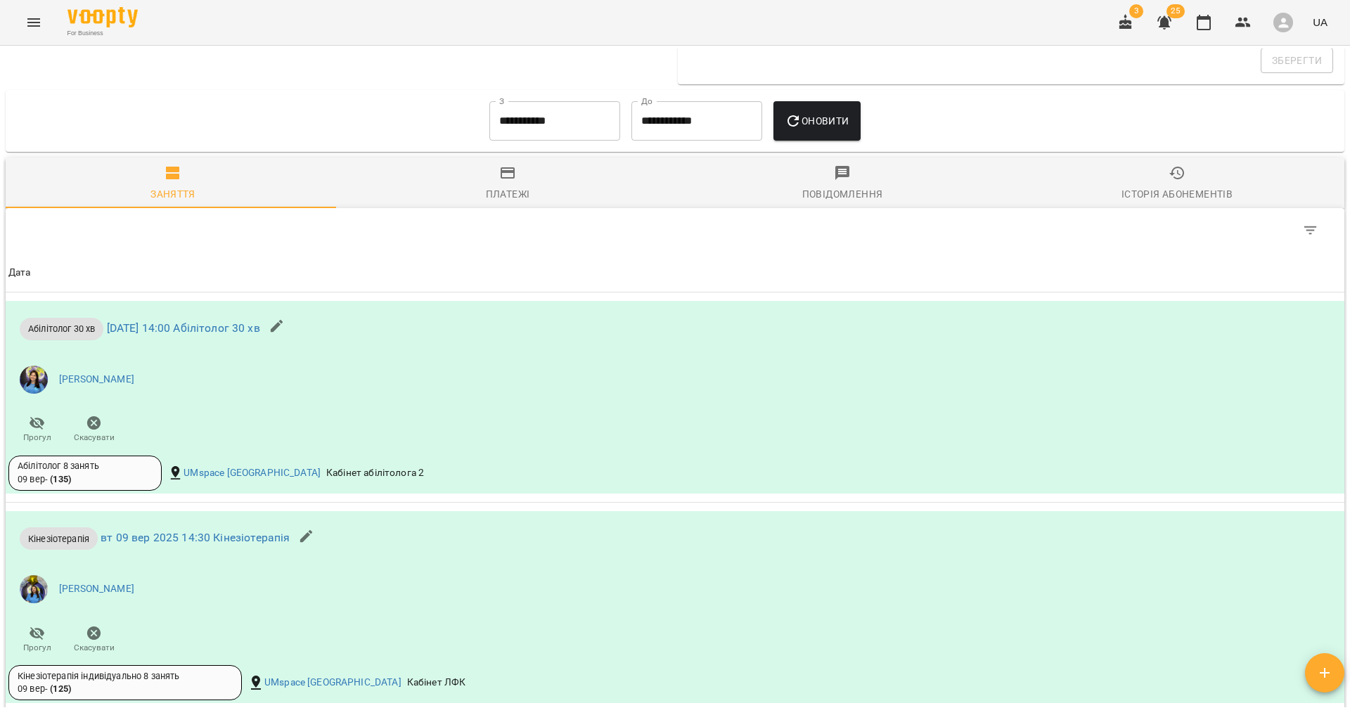
click at [501, 196] on div "Платежі" at bounding box center [508, 194] width 44 height 17
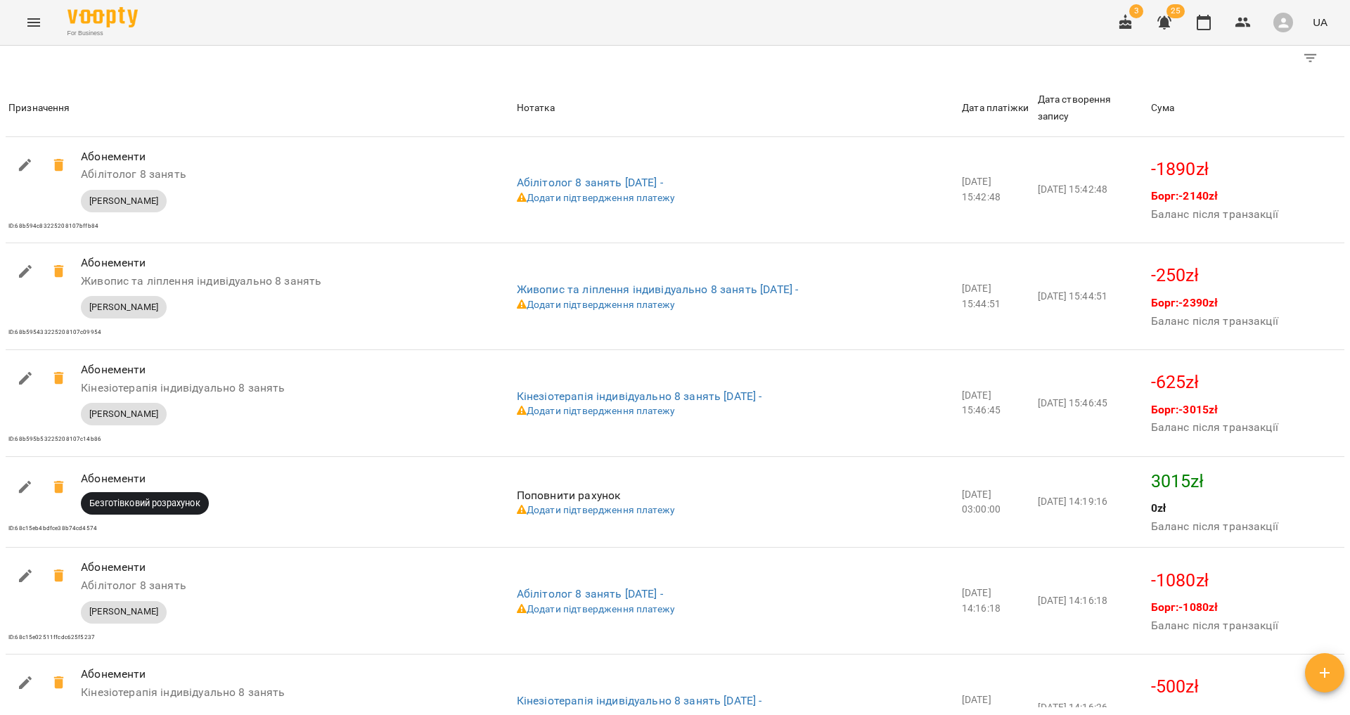
scroll to position [1611, 0]
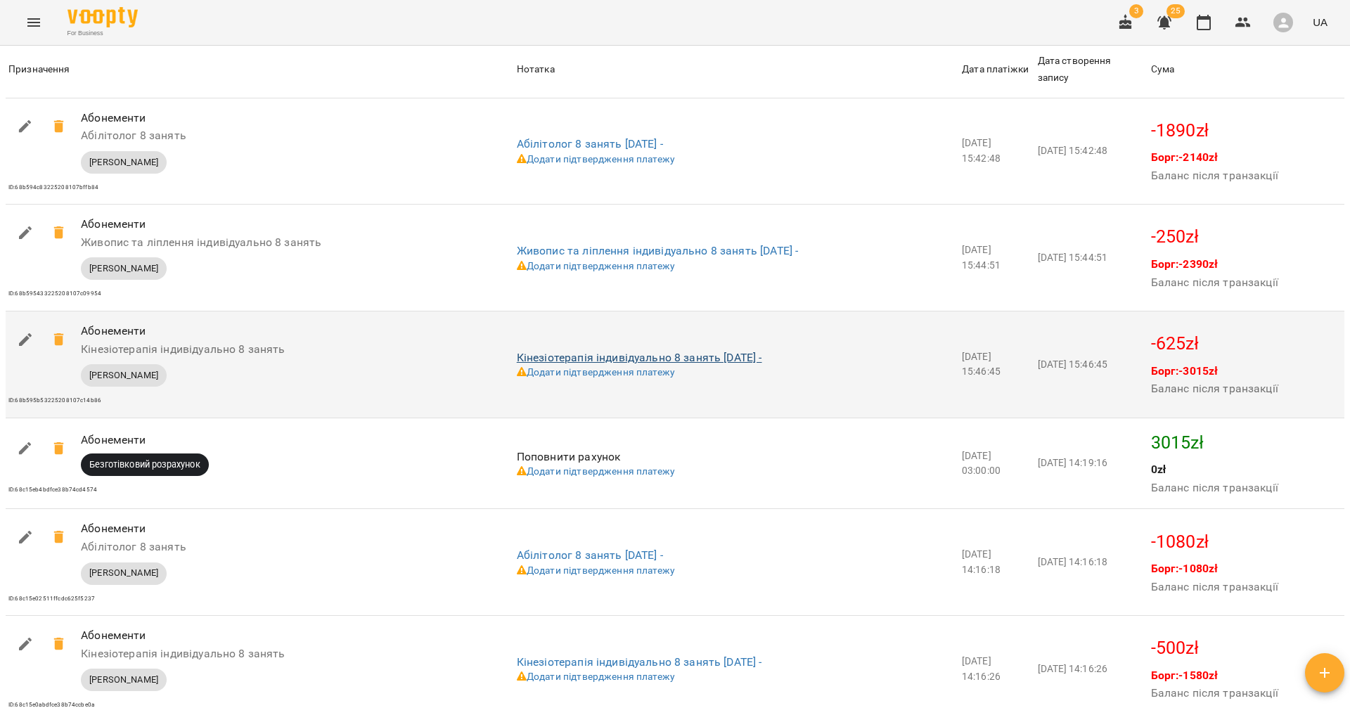
click at [692, 359] on link "Кінезіотерапія індивідуально 8 занять [DATE] -" at bounding box center [639, 357] width 245 height 13
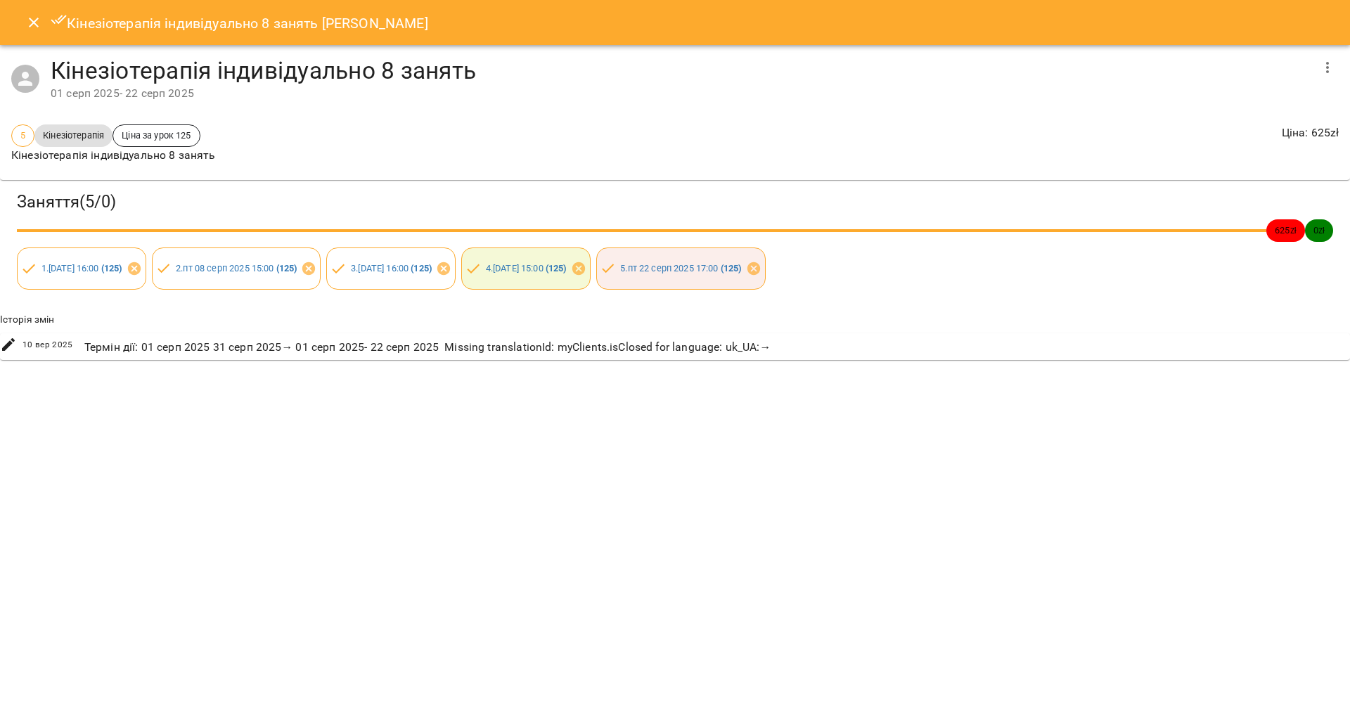
click at [33, 30] on button "Close" at bounding box center [34, 23] width 34 height 34
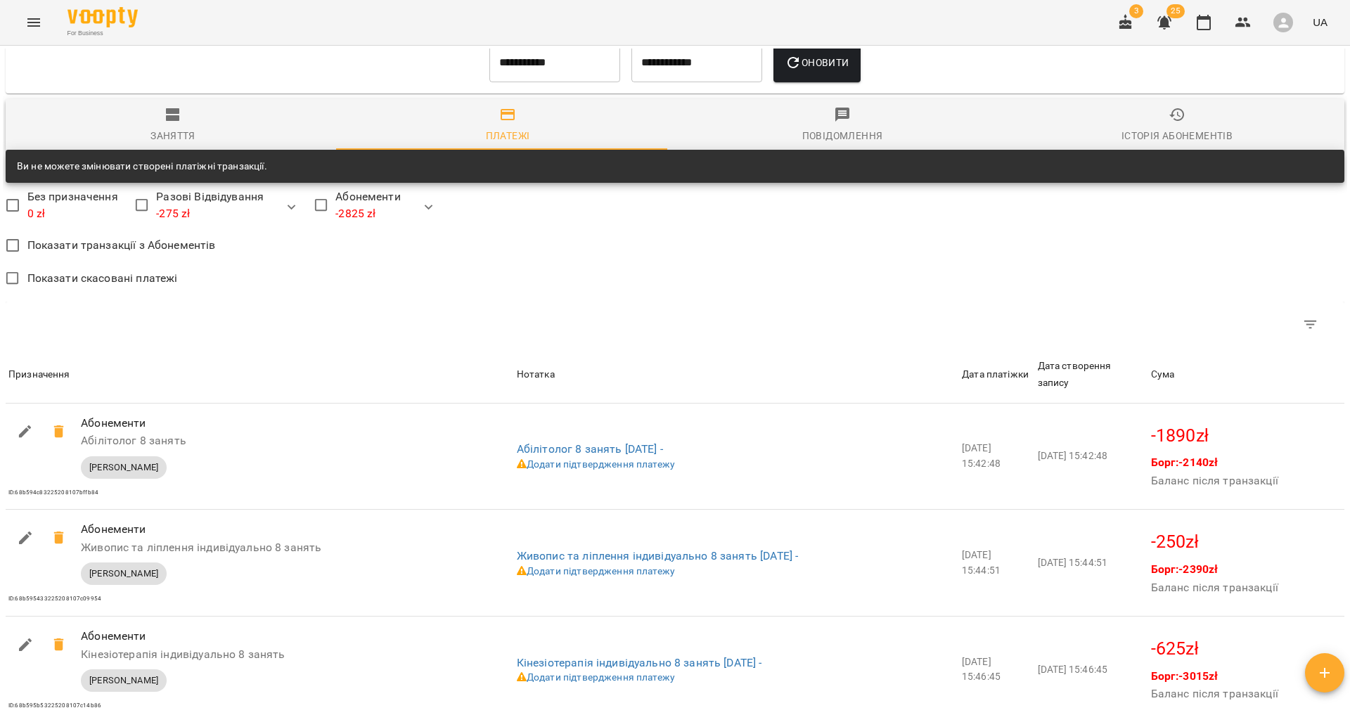
scroll to position [1310, 0]
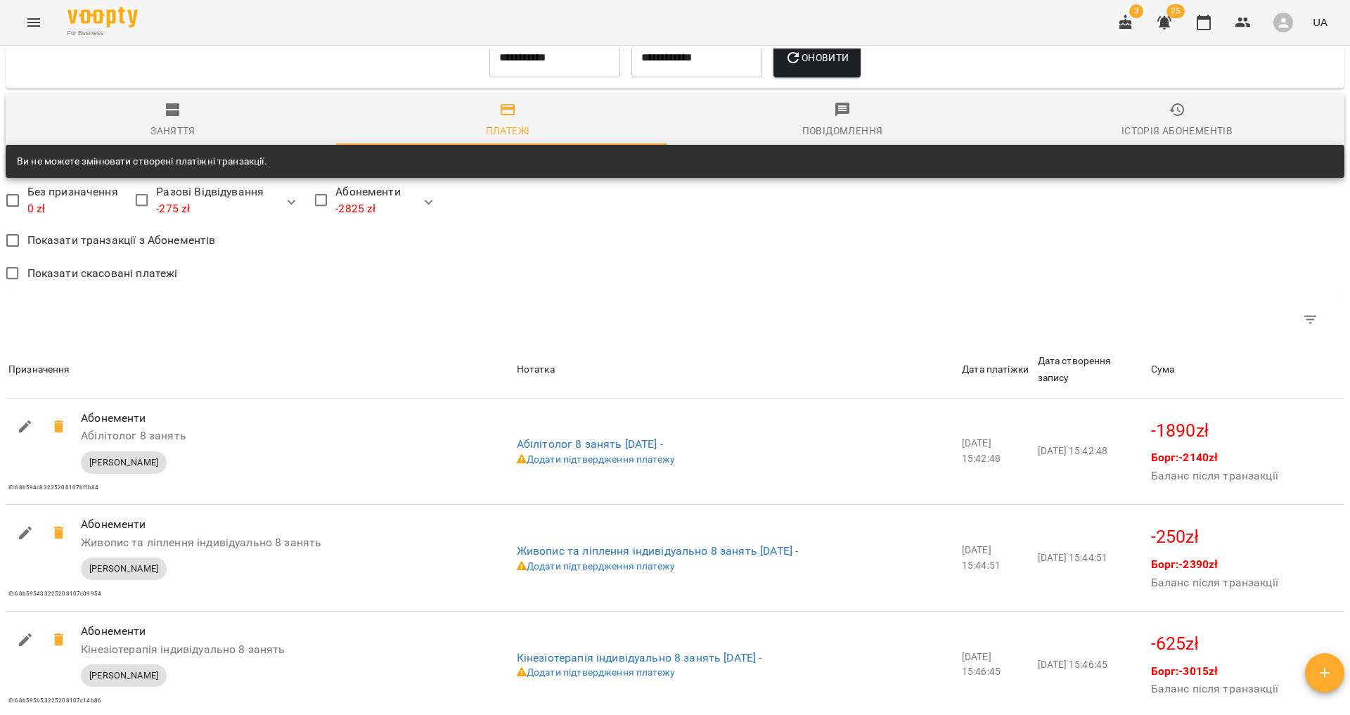
click at [158, 162] on div "Ви не можете змінювати створені платіжні транзакції." at bounding box center [142, 161] width 250 height 25
click at [160, 135] on div "Заняття" at bounding box center [173, 130] width 45 height 17
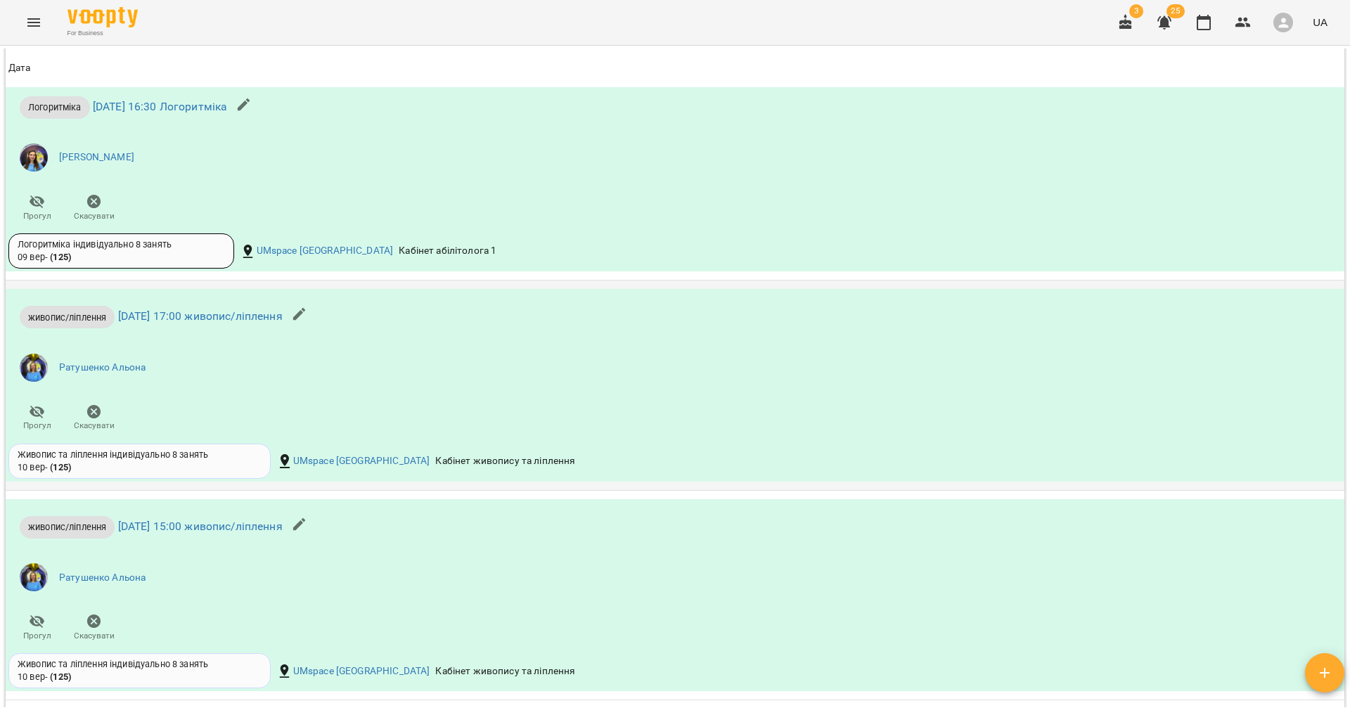
scroll to position [3411, 0]
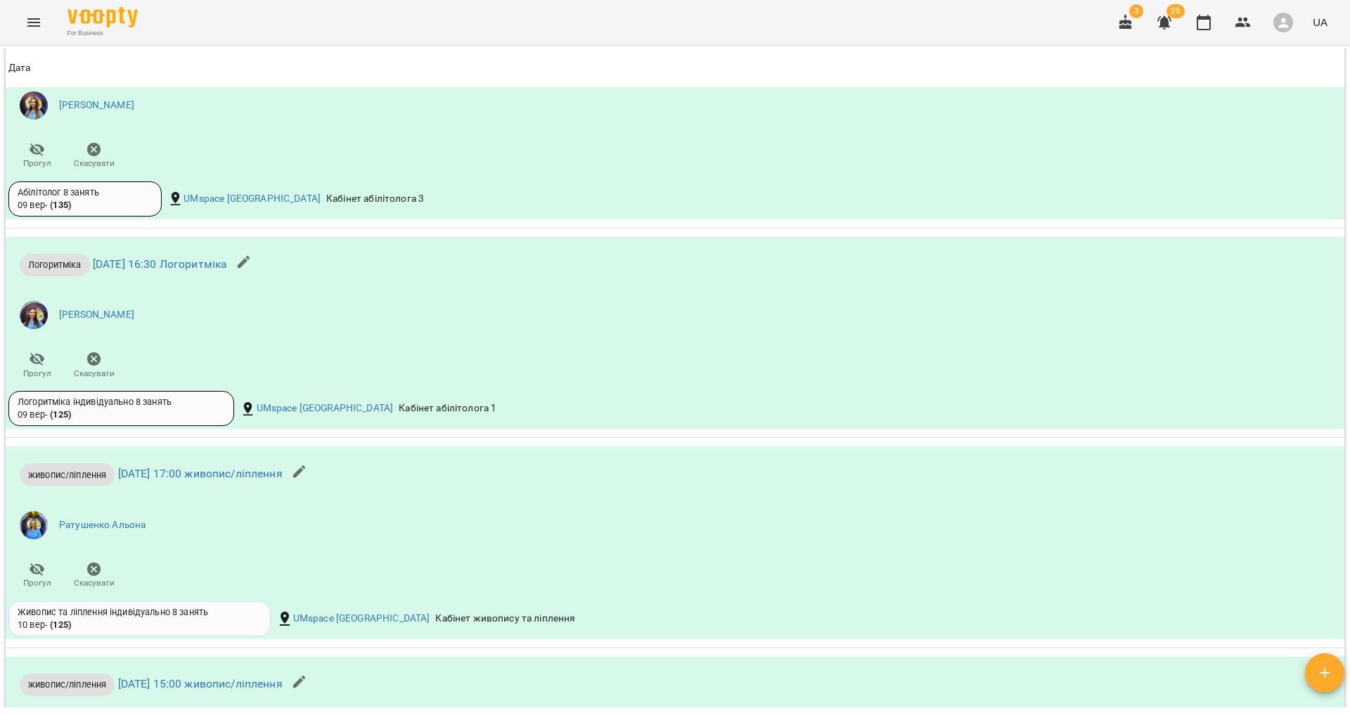
click at [26, 19] on icon "Menu" at bounding box center [33, 22] width 17 height 17
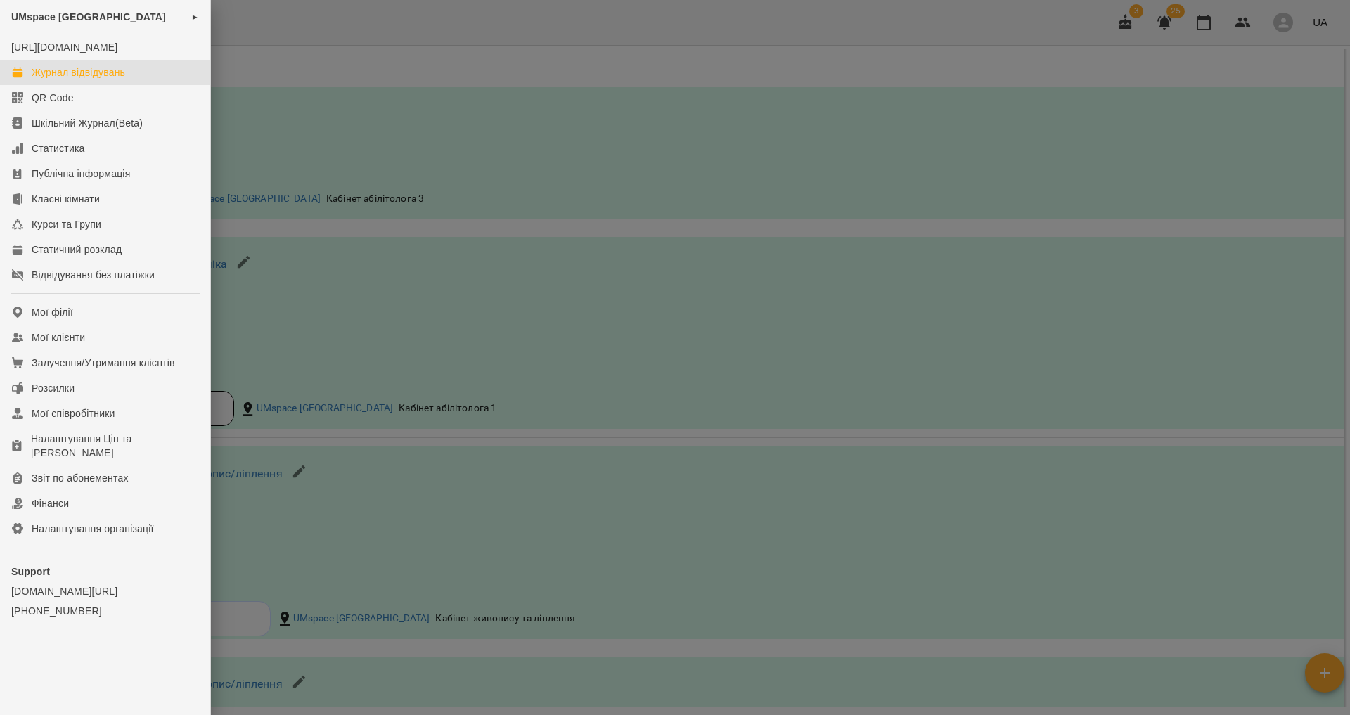
click at [86, 78] on link "Журнал відвідувань" at bounding box center [105, 72] width 210 height 25
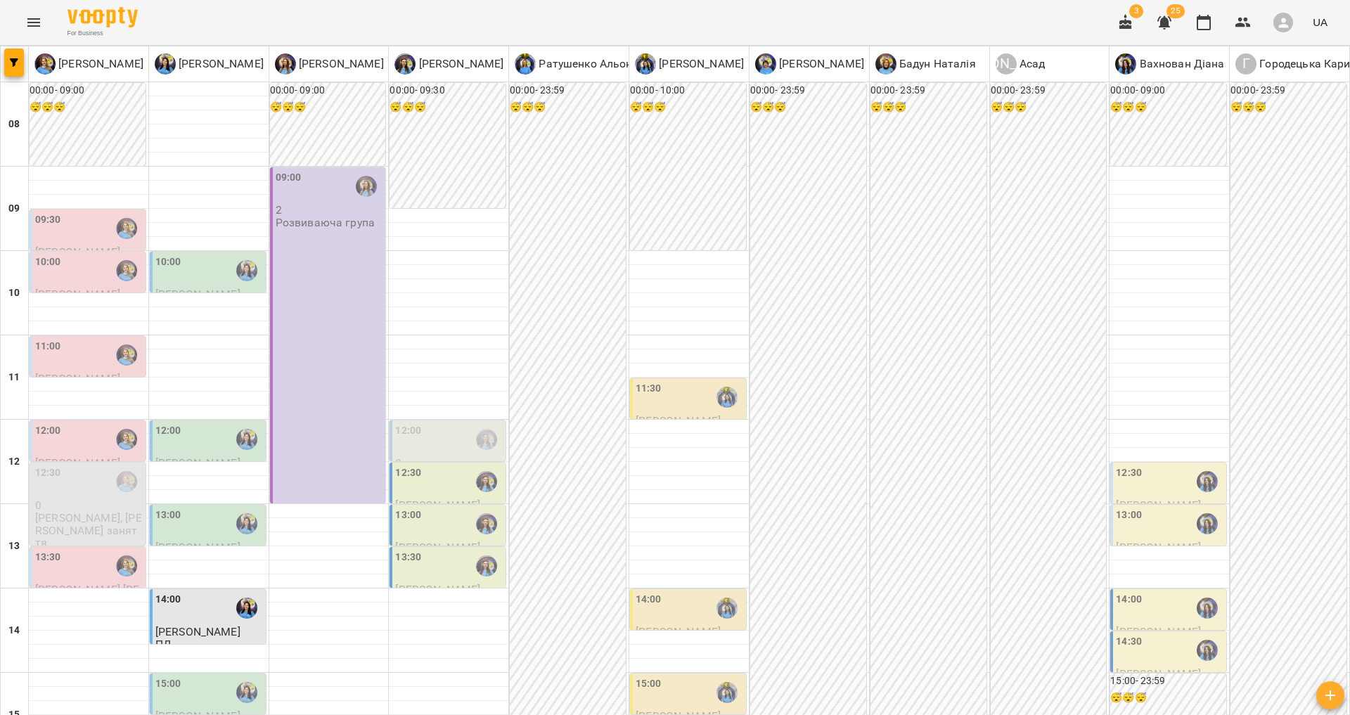
scroll to position [557, 0]
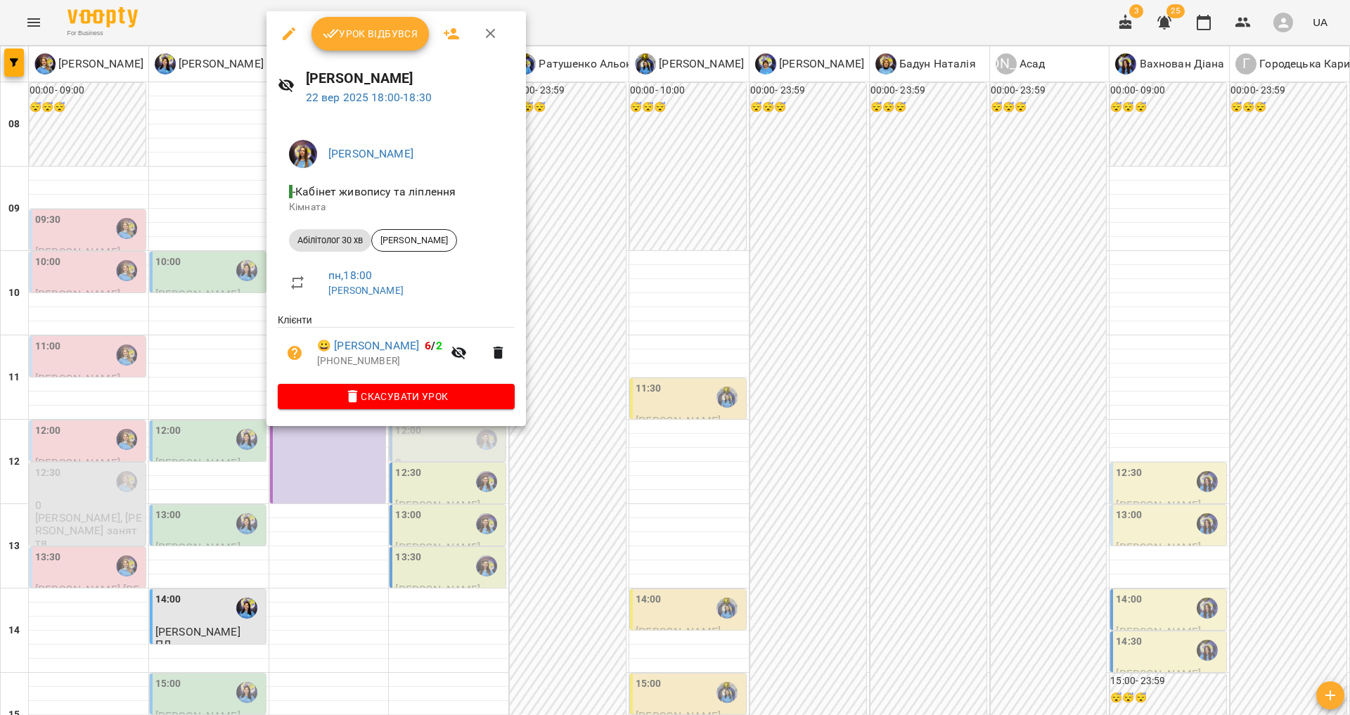
click at [334, 468] on div at bounding box center [675, 357] width 1350 height 715
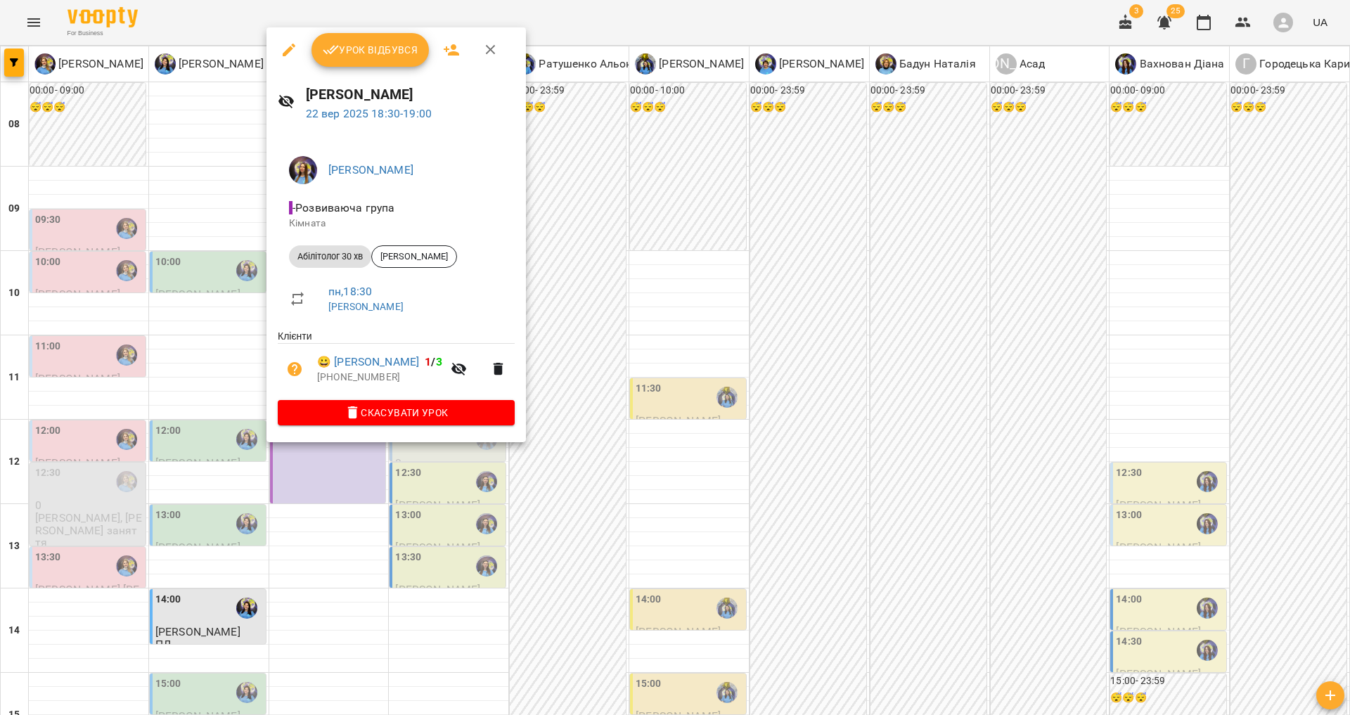
drag, startPoint x: 836, startPoint y: 509, endPoint x: 779, endPoint y: 502, distance: 56.6
click at [836, 509] on div at bounding box center [675, 357] width 1350 height 715
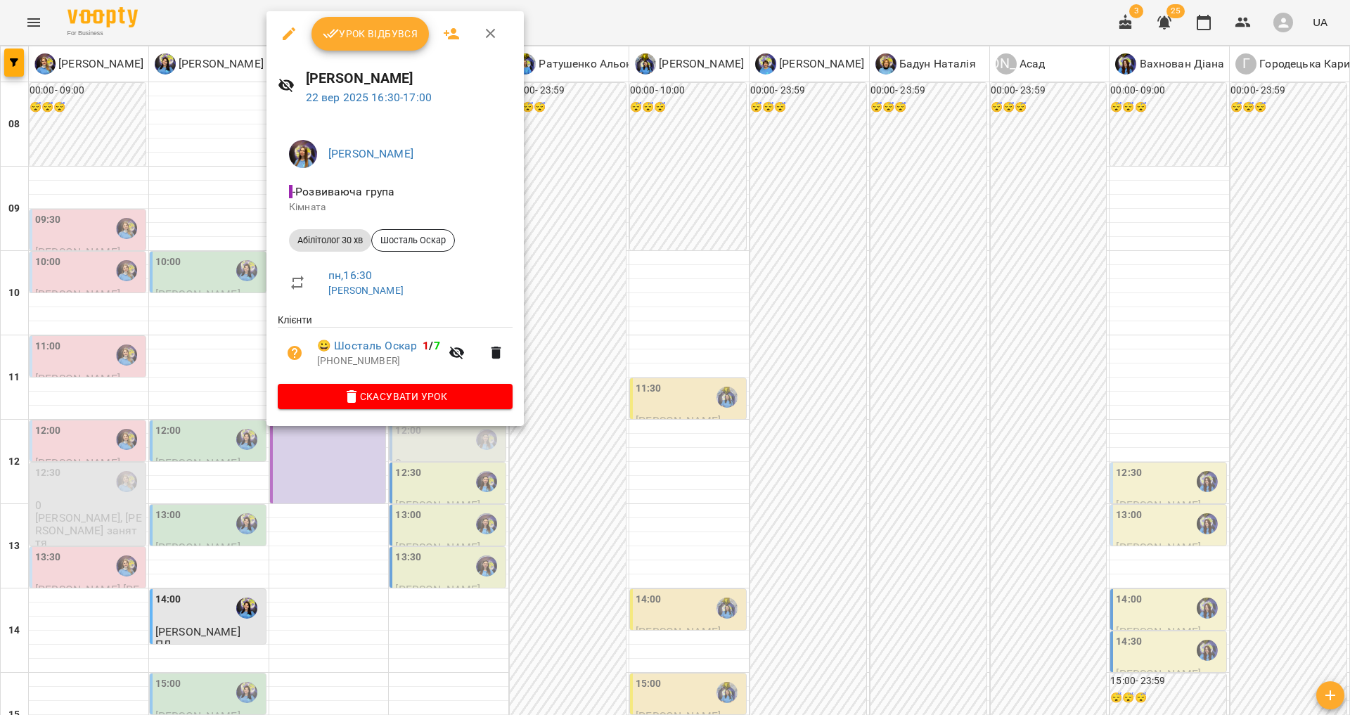
drag, startPoint x: 192, startPoint y: 268, endPoint x: 326, endPoint y: 194, distance: 152.7
click at [194, 266] on div at bounding box center [675, 357] width 1350 height 715
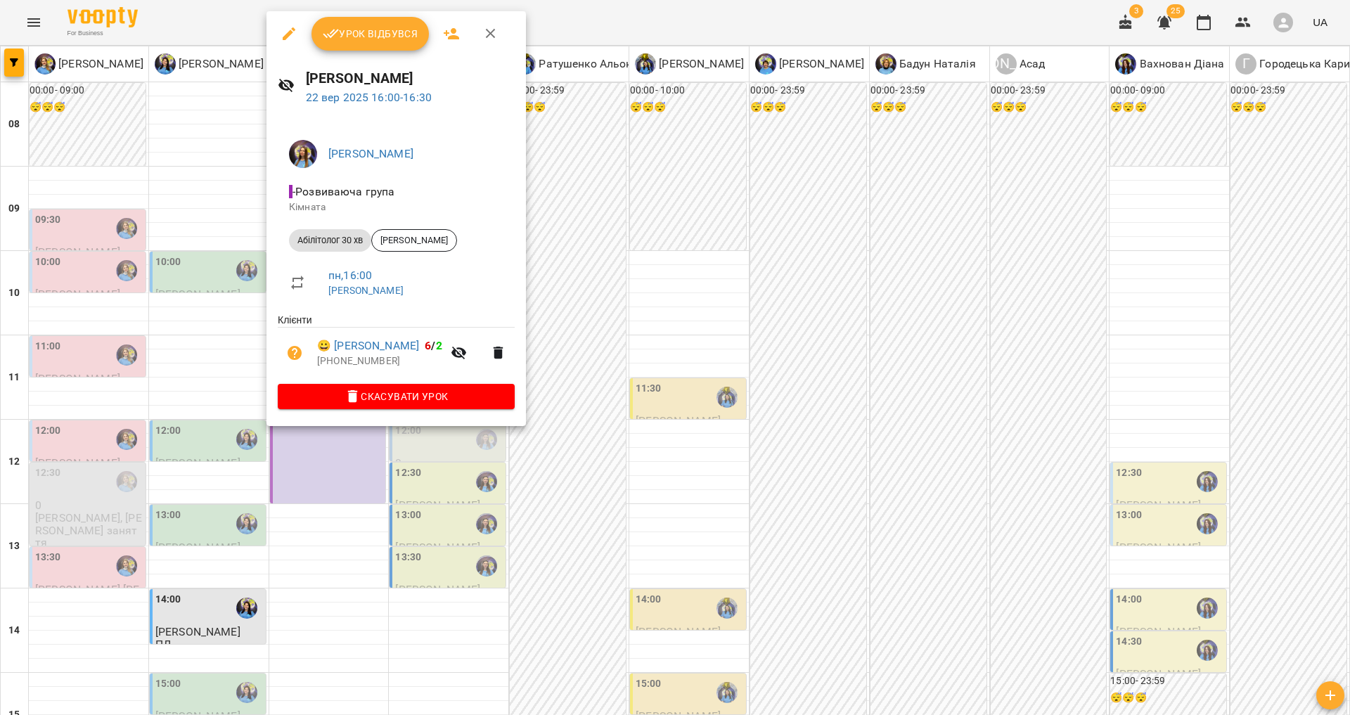
click at [162, 291] on div at bounding box center [675, 357] width 1350 height 715
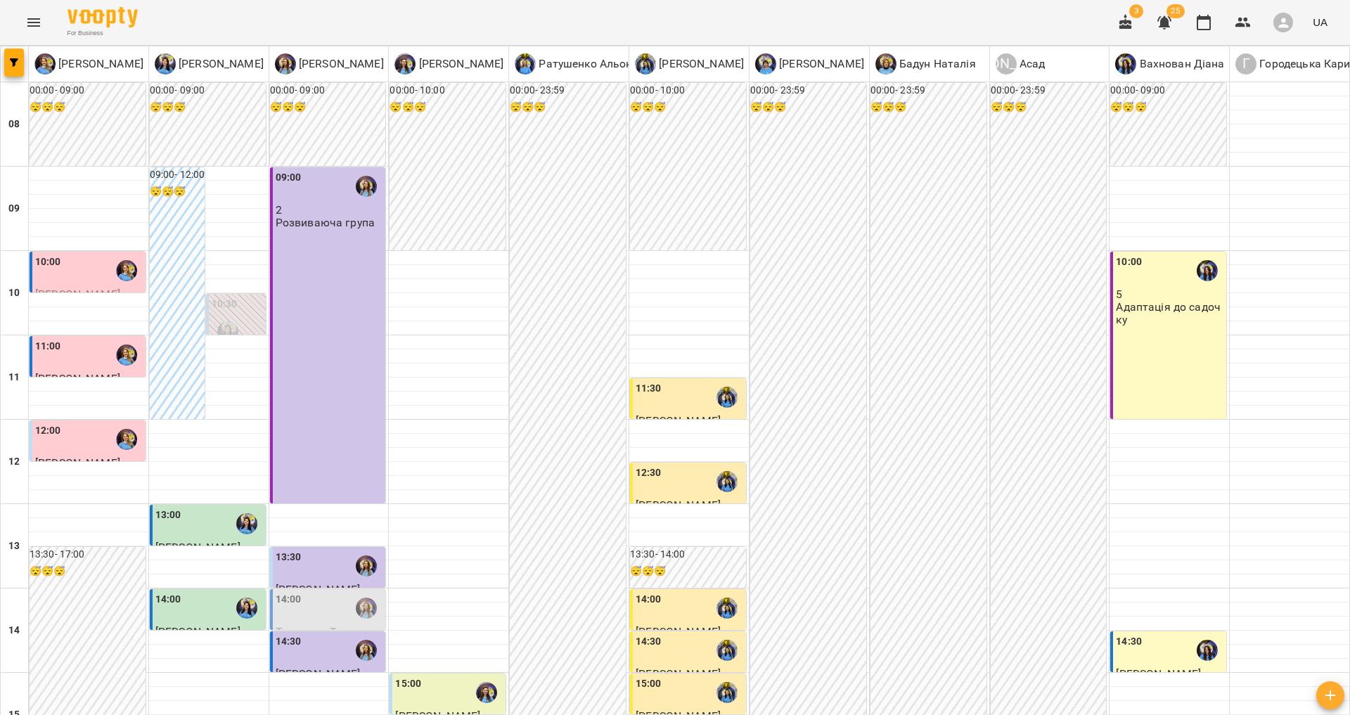
scroll to position [530, 0]
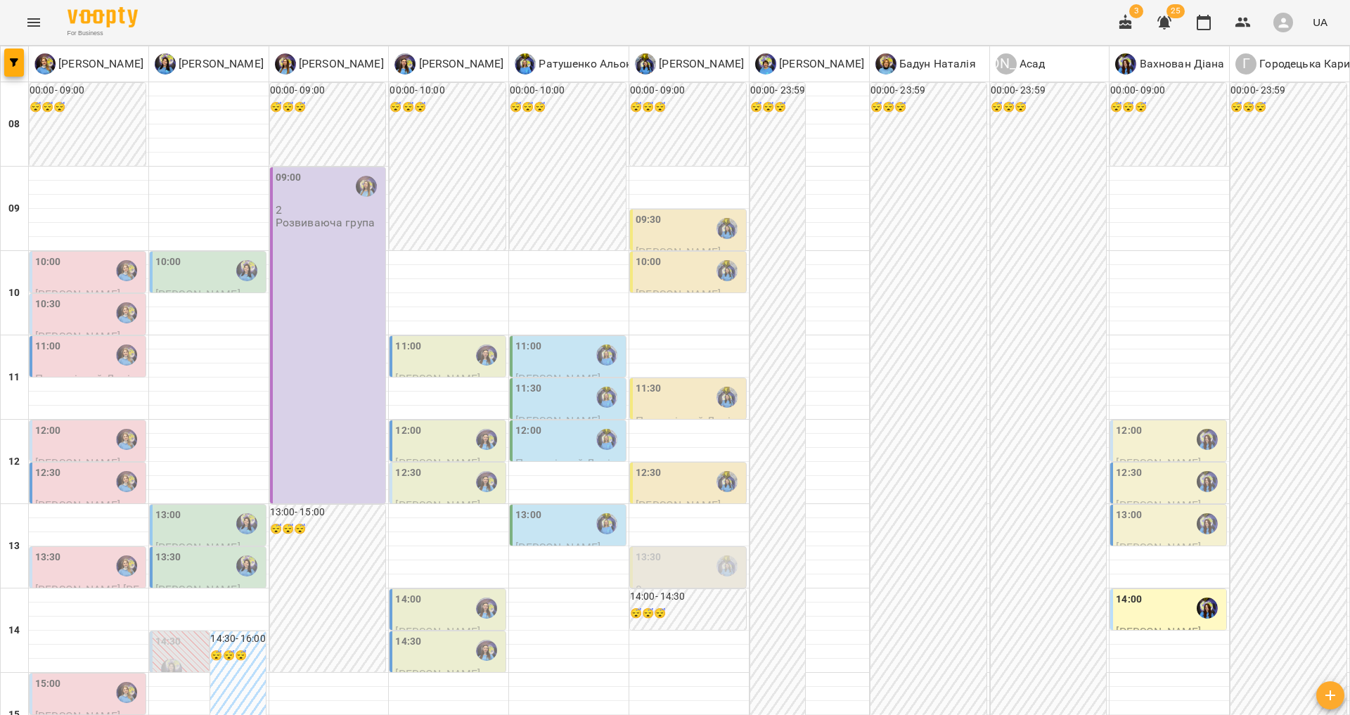
scroll to position [551, 0]
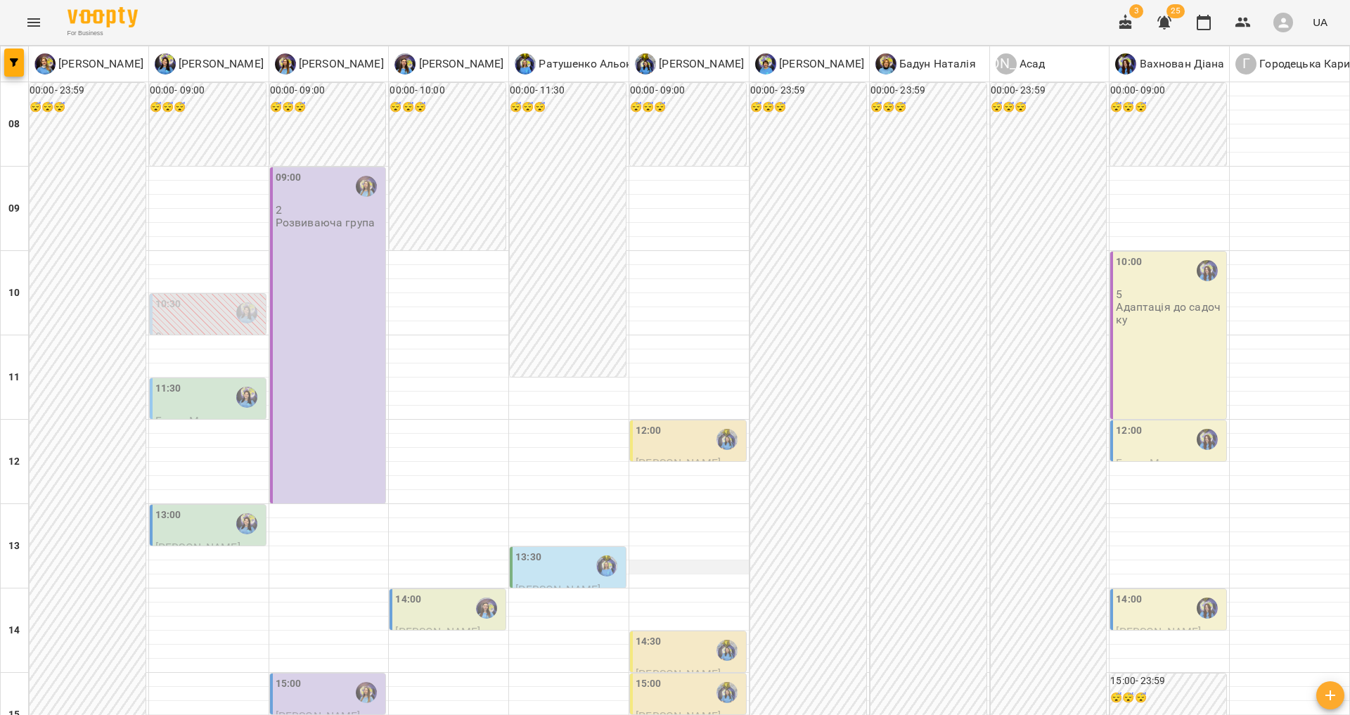
scroll to position [557, 0]
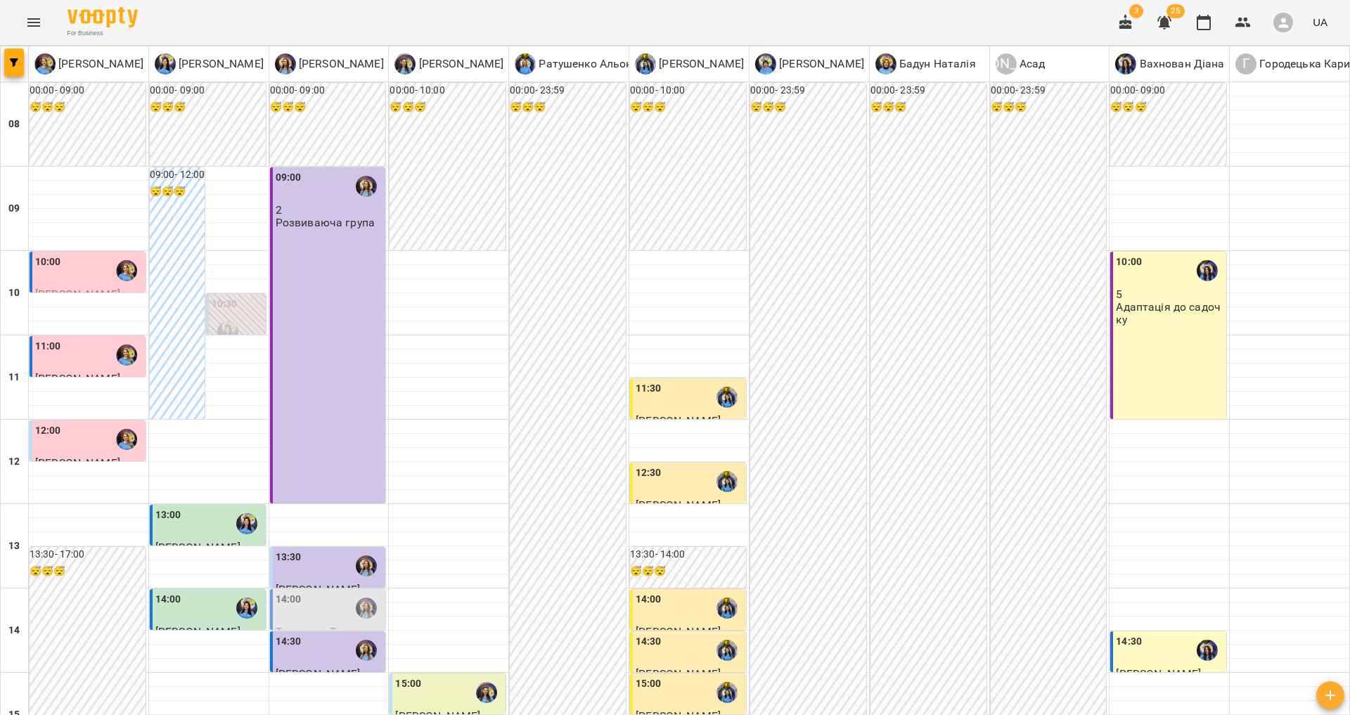
scroll to position [421, 0]
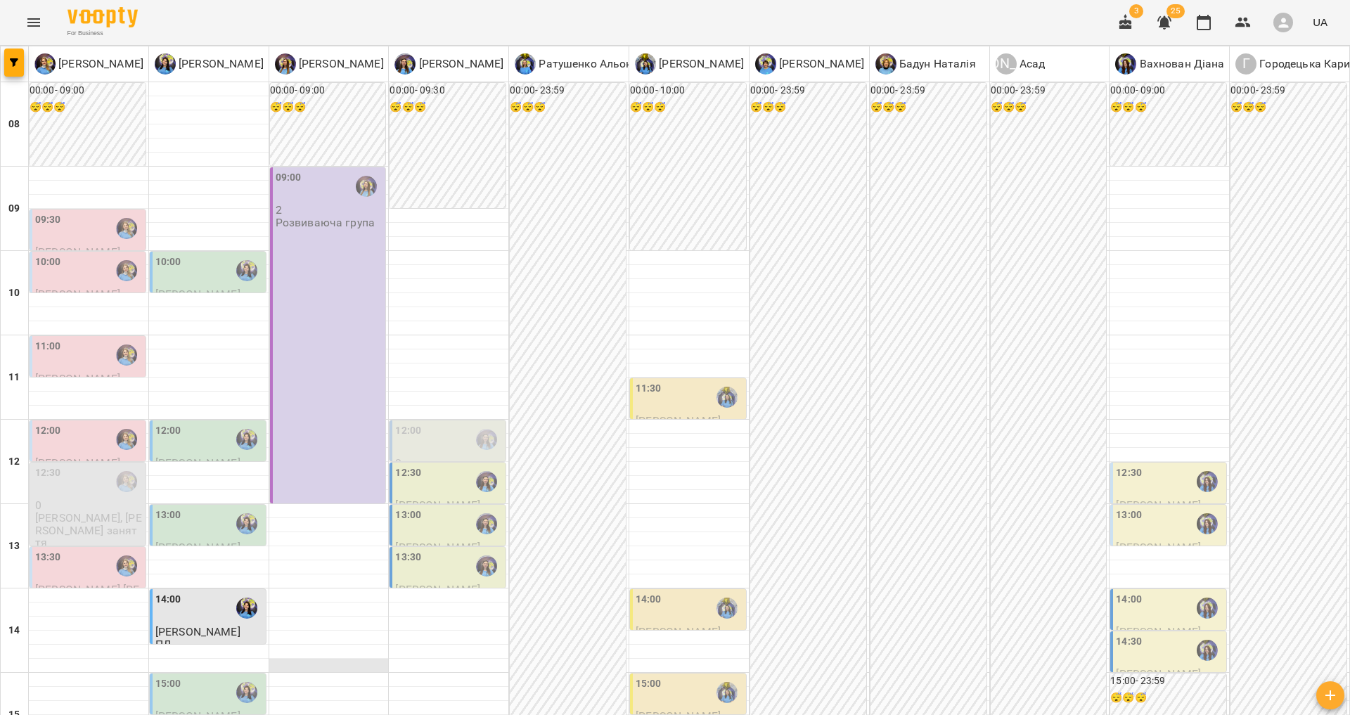
scroll to position [232, 0]
click at [454, 466] on div "12:30" at bounding box center [449, 482] width 108 height 32
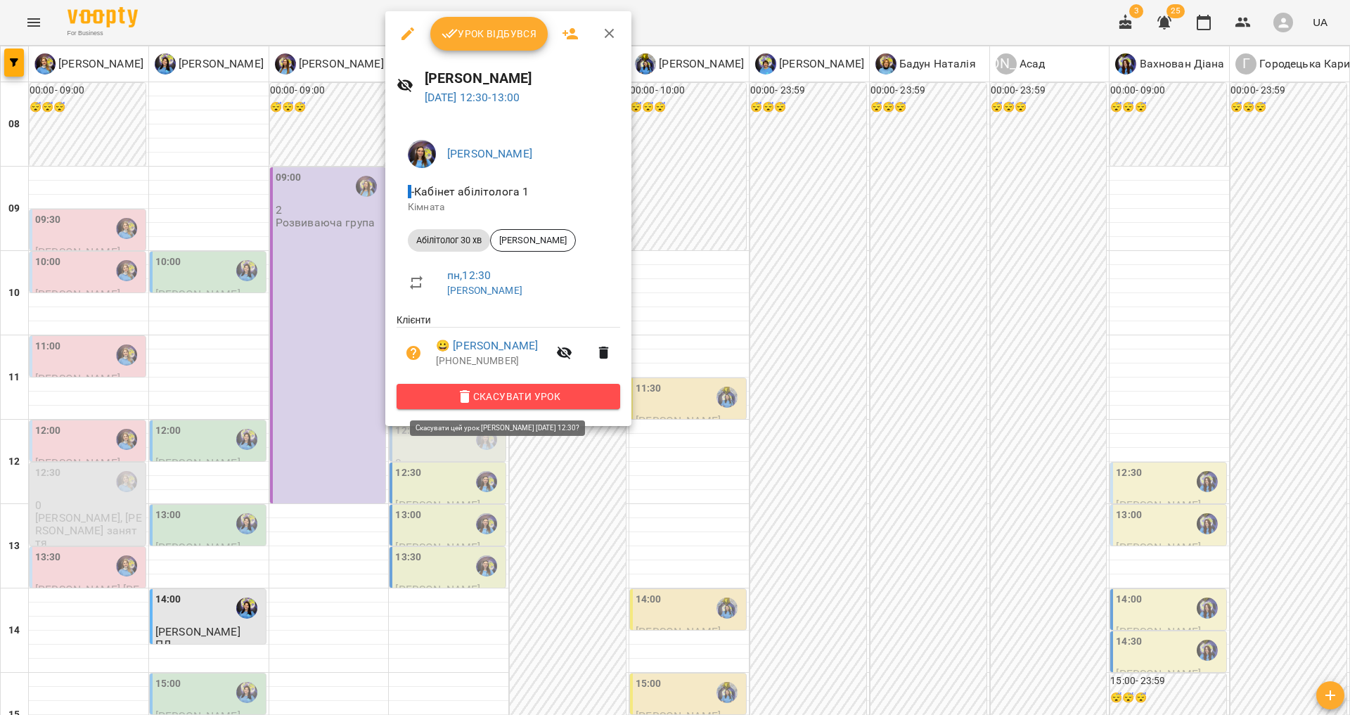
click at [494, 404] on span "Скасувати Урок" at bounding box center [508, 396] width 201 height 17
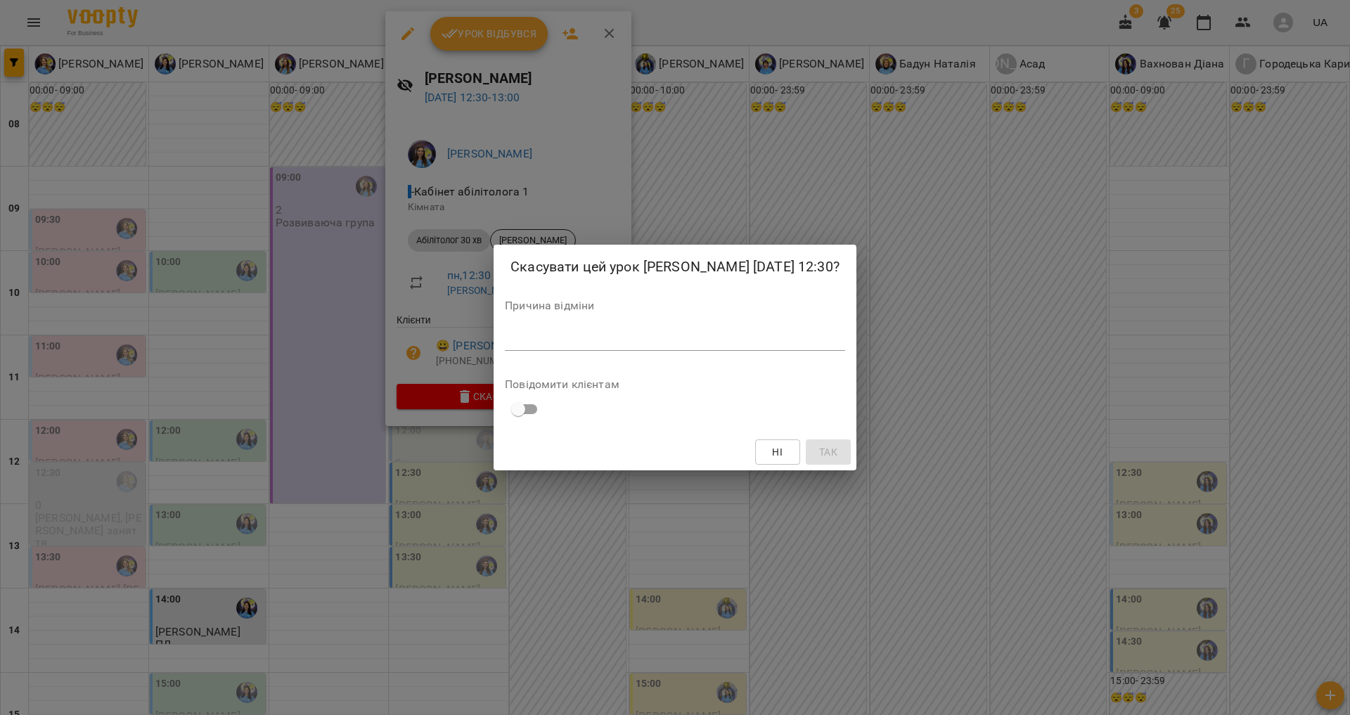
click at [624, 325] on div "Причина відміни *" at bounding box center [675, 328] width 340 height 56
click at [620, 331] on div "*" at bounding box center [675, 339] width 340 height 23
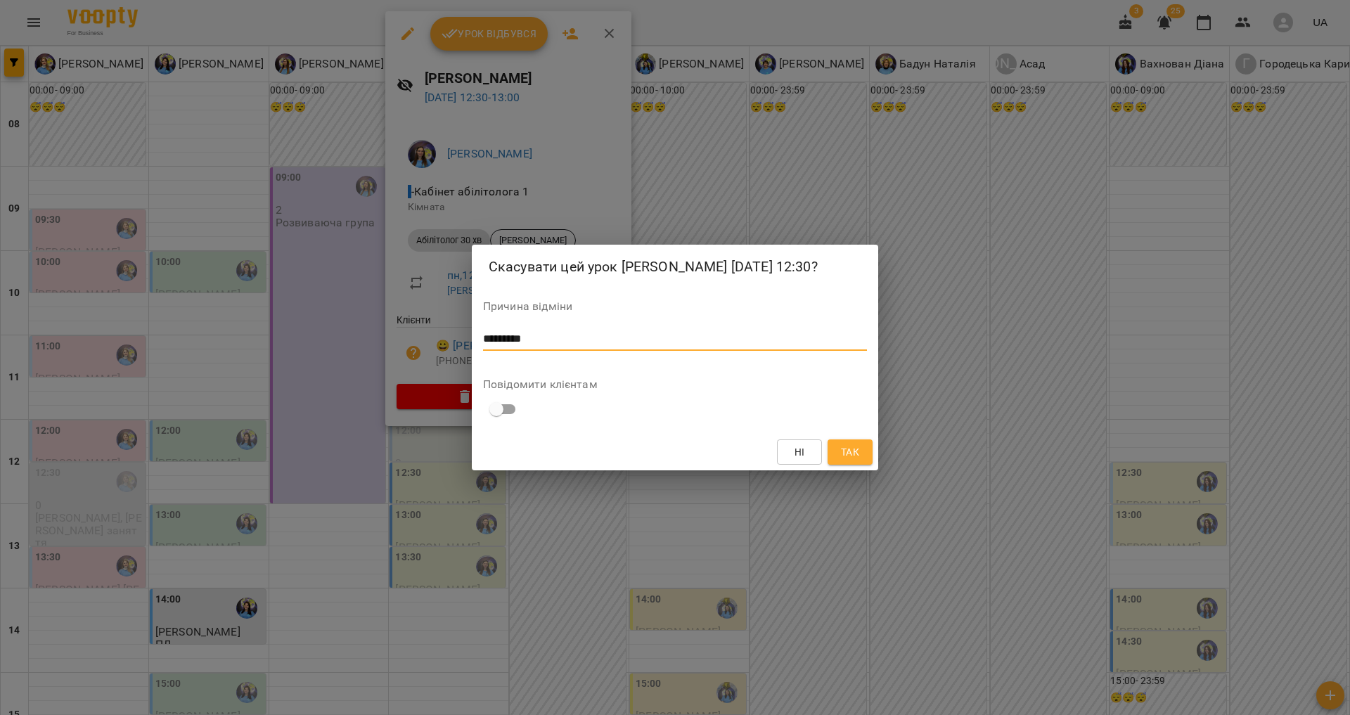
type textarea "*********"
click at [846, 455] on span "Так" at bounding box center [850, 452] width 18 height 17
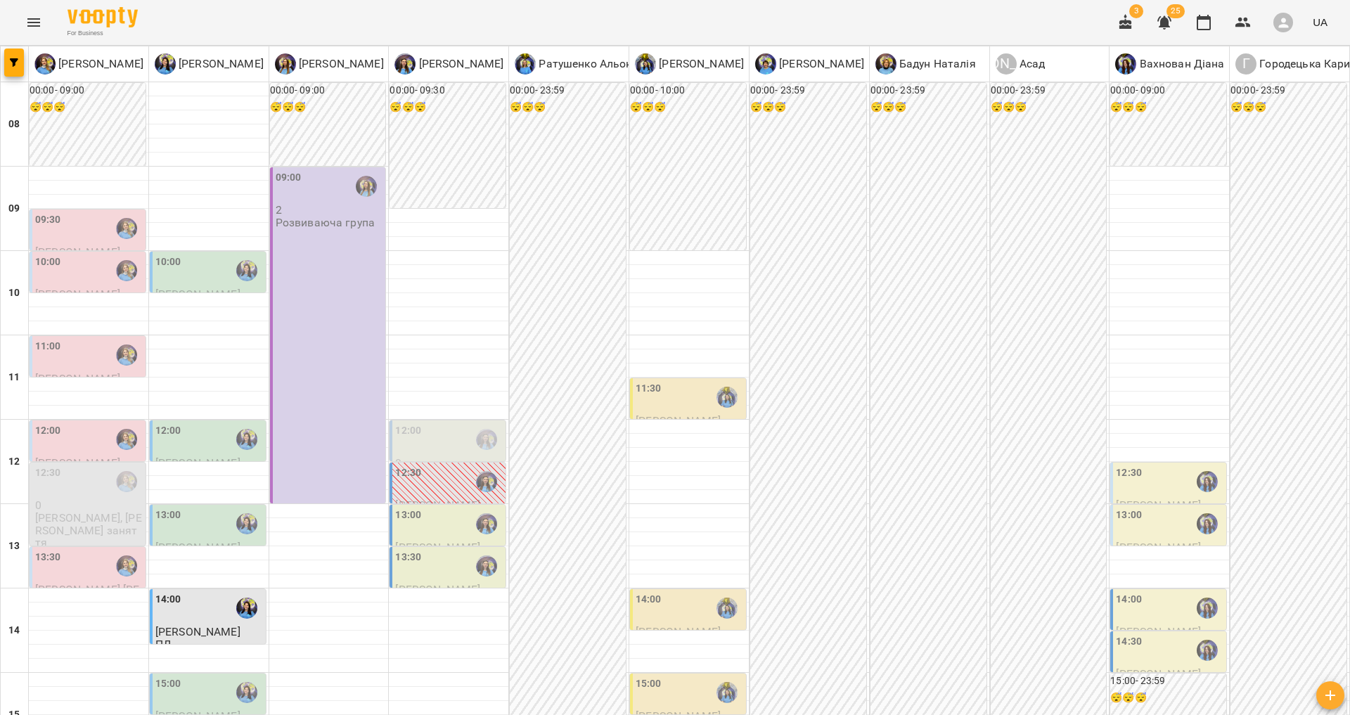
scroll to position [0, 0]
click at [82, 220] on div "09:30" at bounding box center [89, 228] width 108 height 32
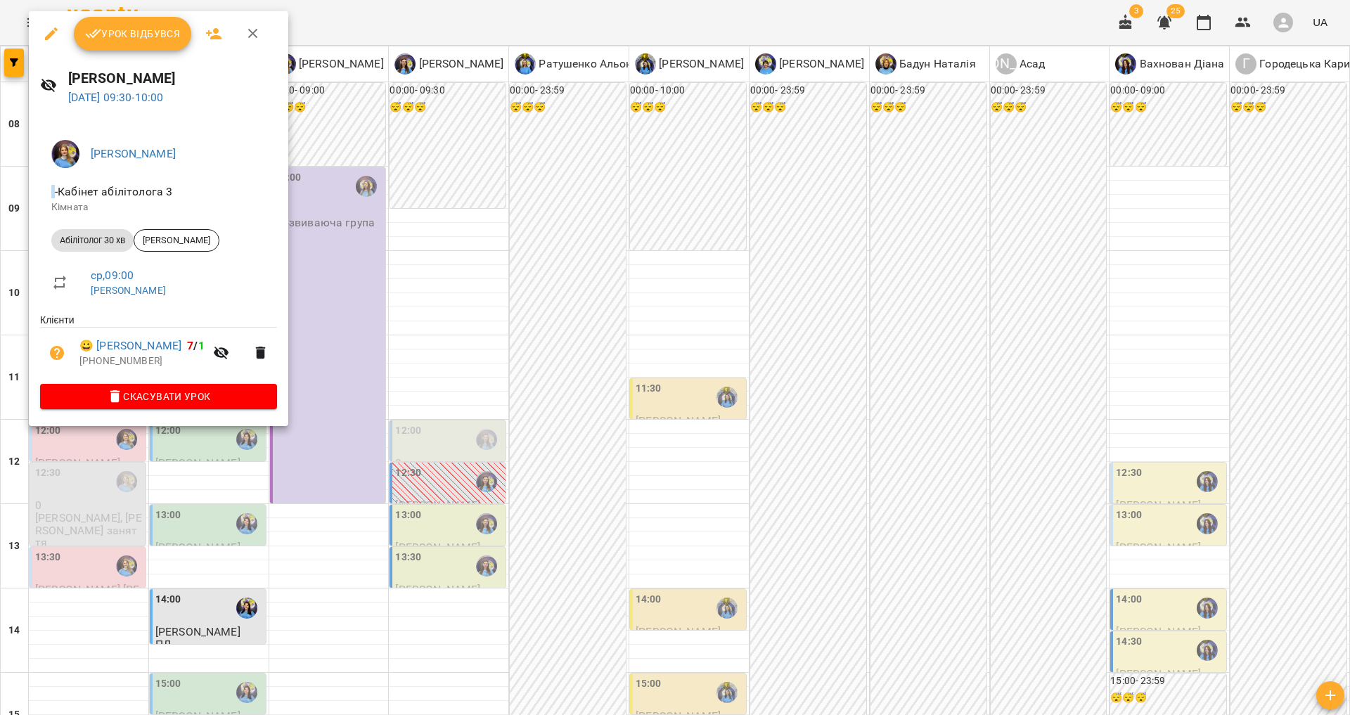
click at [341, 296] on div at bounding box center [675, 357] width 1350 height 715
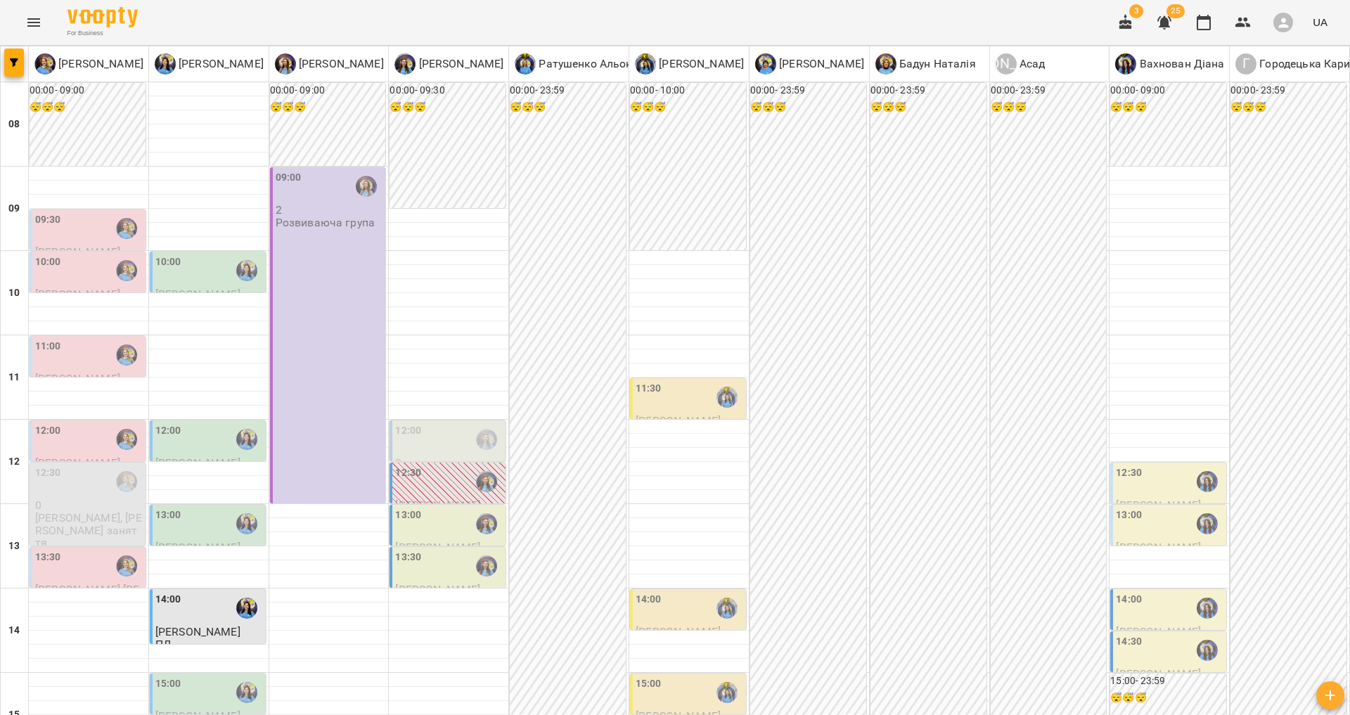
click at [77, 272] on div "10:00" at bounding box center [89, 271] width 108 height 32
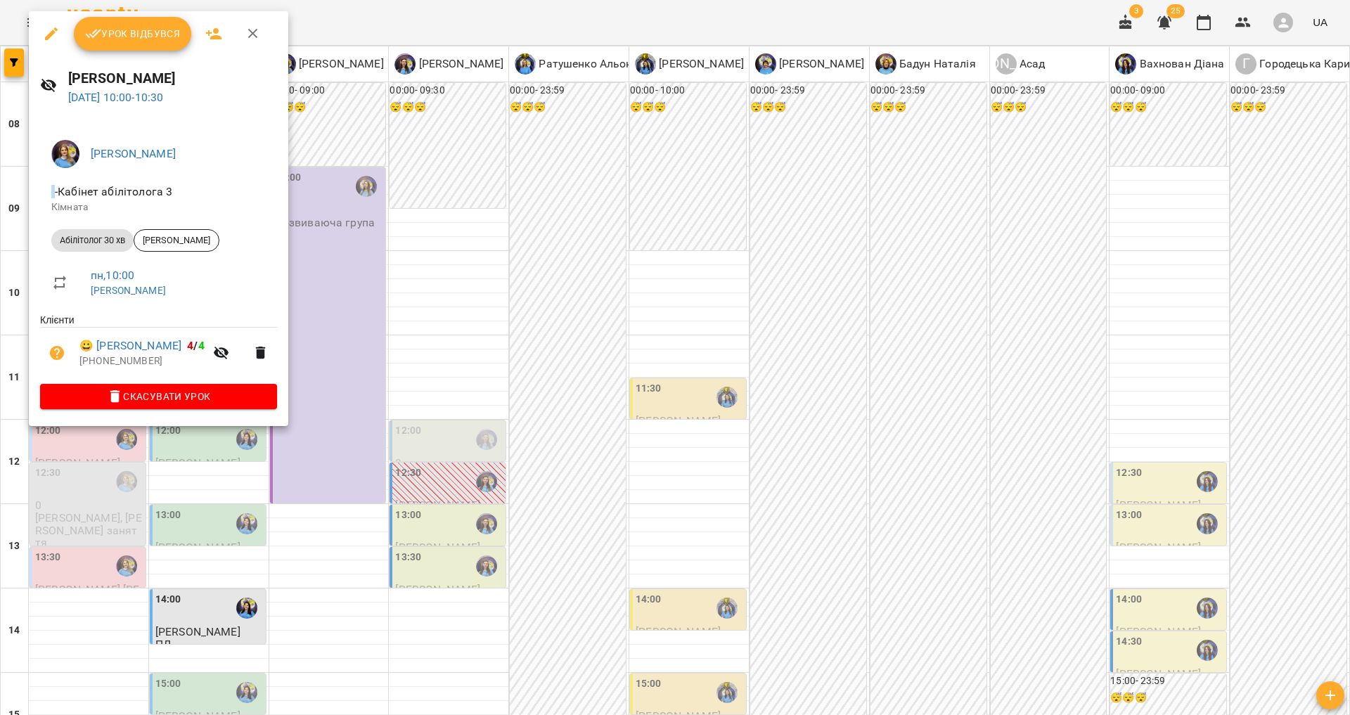
click at [335, 346] on div at bounding box center [675, 357] width 1350 height 715
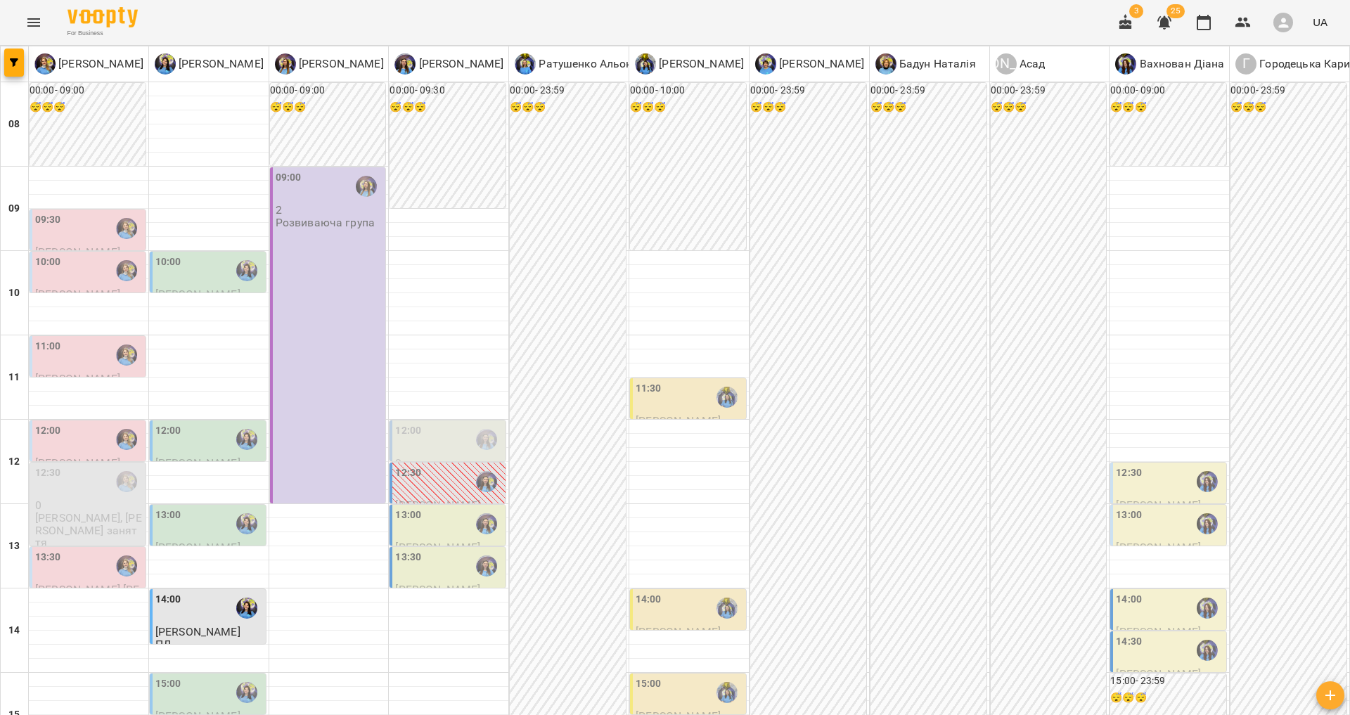
click at [104, 349] on div "11:00" at bounding box center [89, 355] width 108 height 32
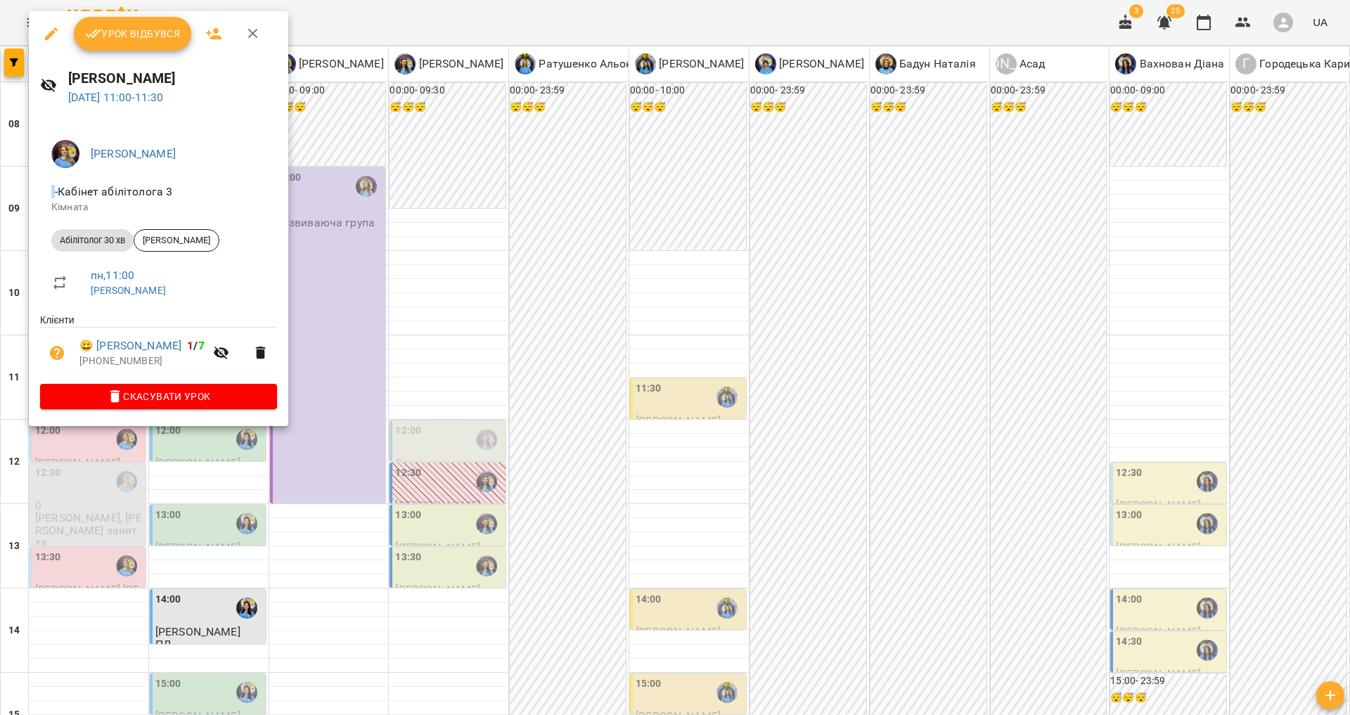
click at [347, 487] on div at bounding box center [675, 357] width 1350 height 715
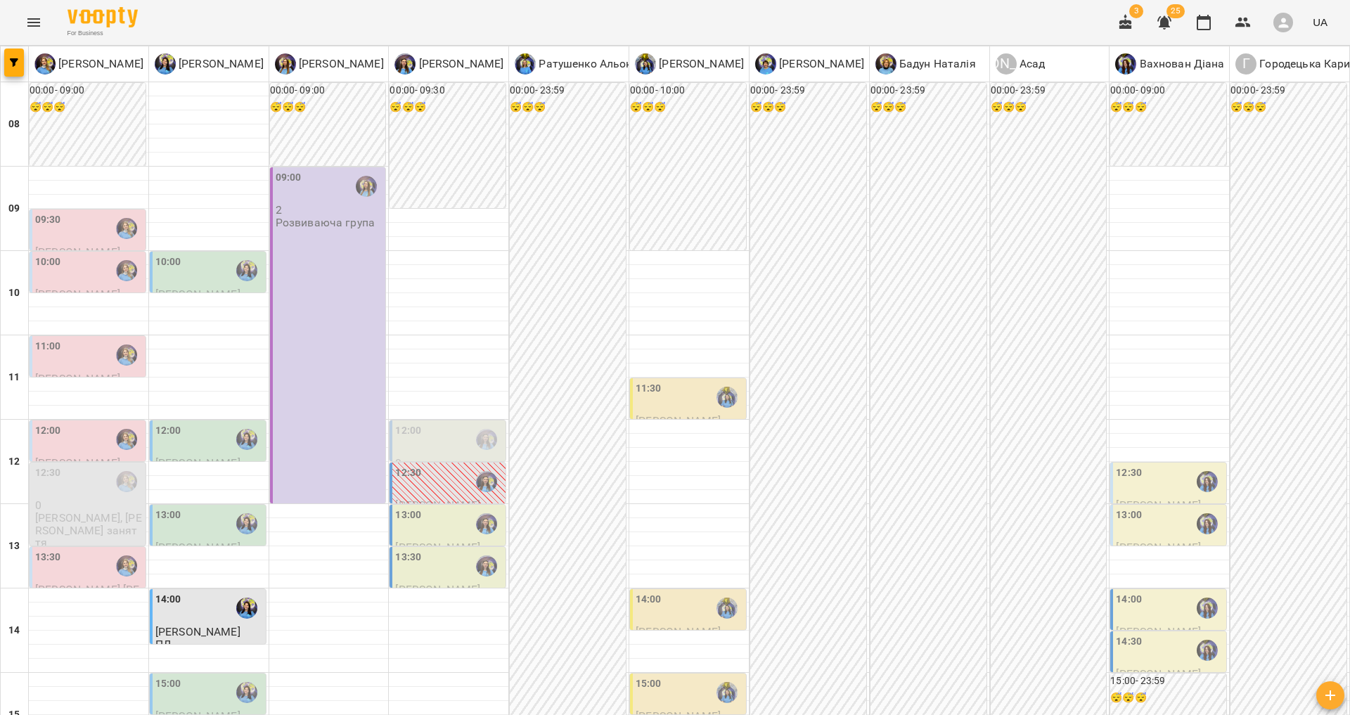
click at [77, 446] on div "12:00" at bounding box center [89, 439] width 108 height 32
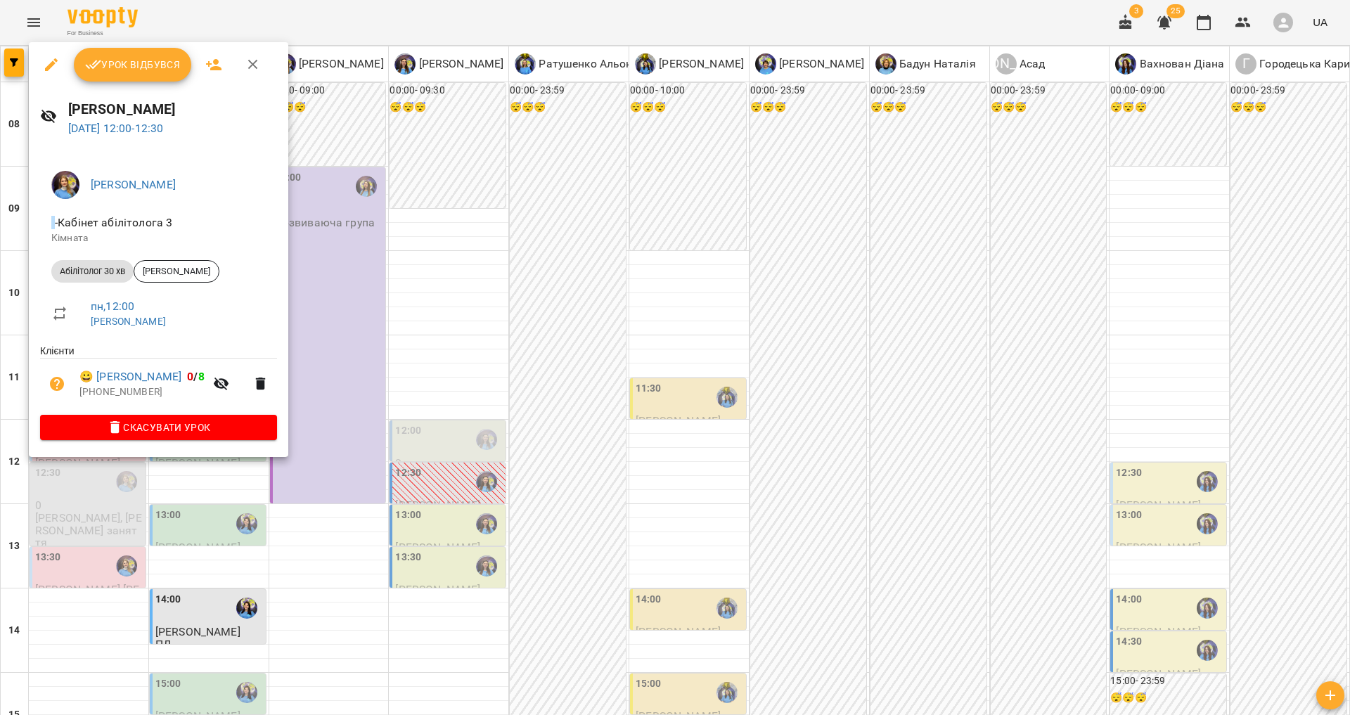
click at [394, 473] on div at bounding box center [675, 357] width 1350 height 715
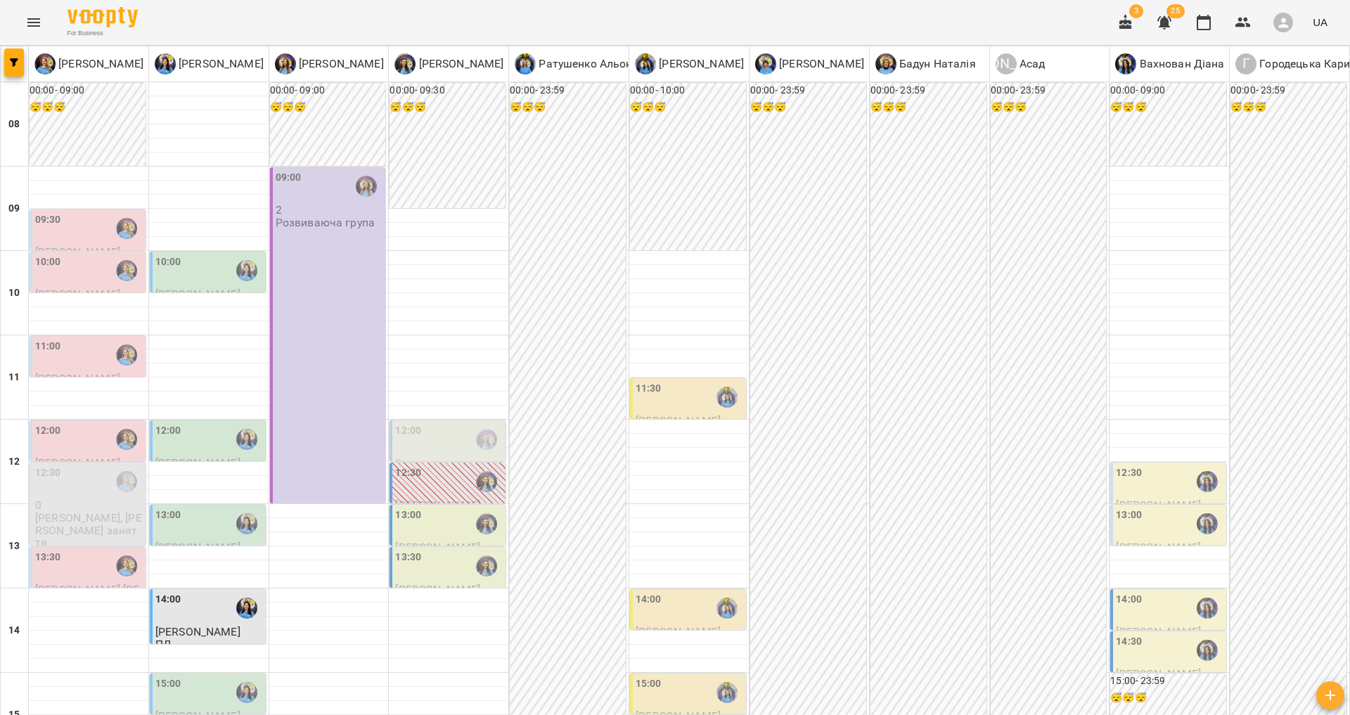
click at [19, 25] on button "Menu" at bounding box center [34, 23] width 34 height 34
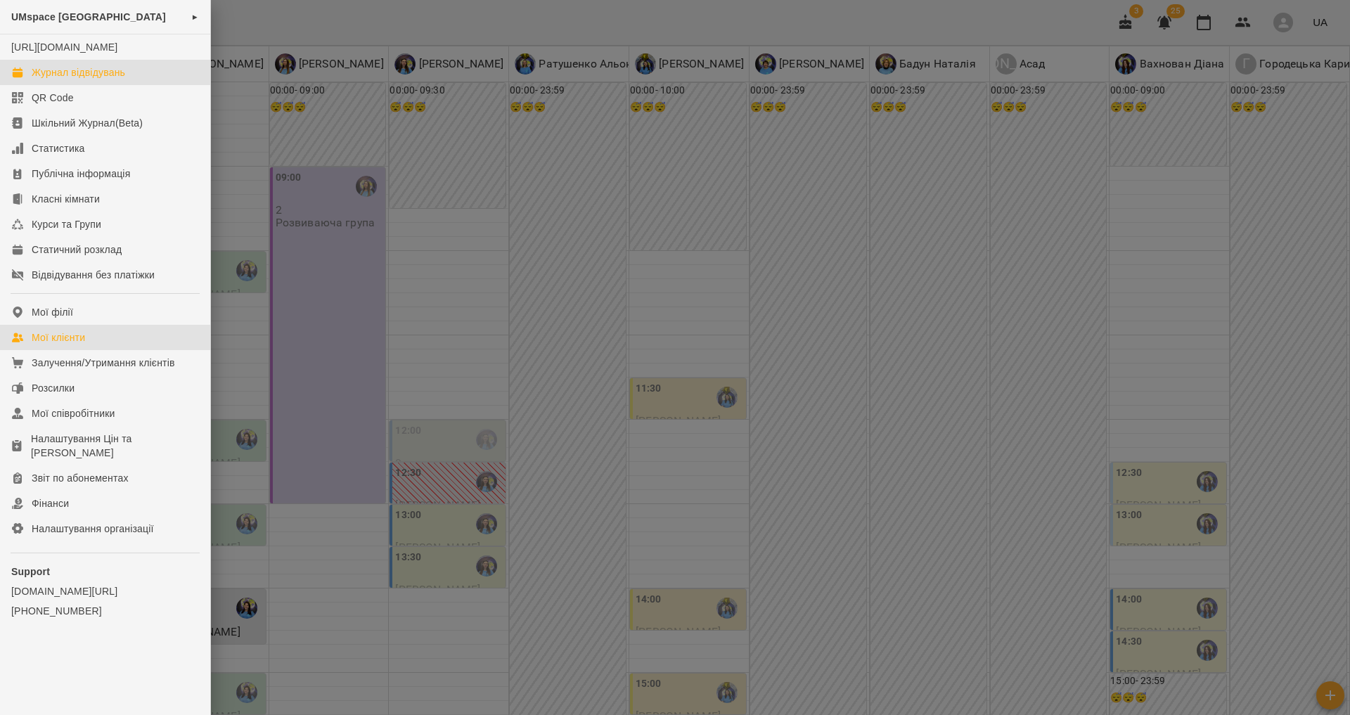
click at [122, 346] on link "Мої клієнти" at bounding box center [105, 337] width 210 height 25
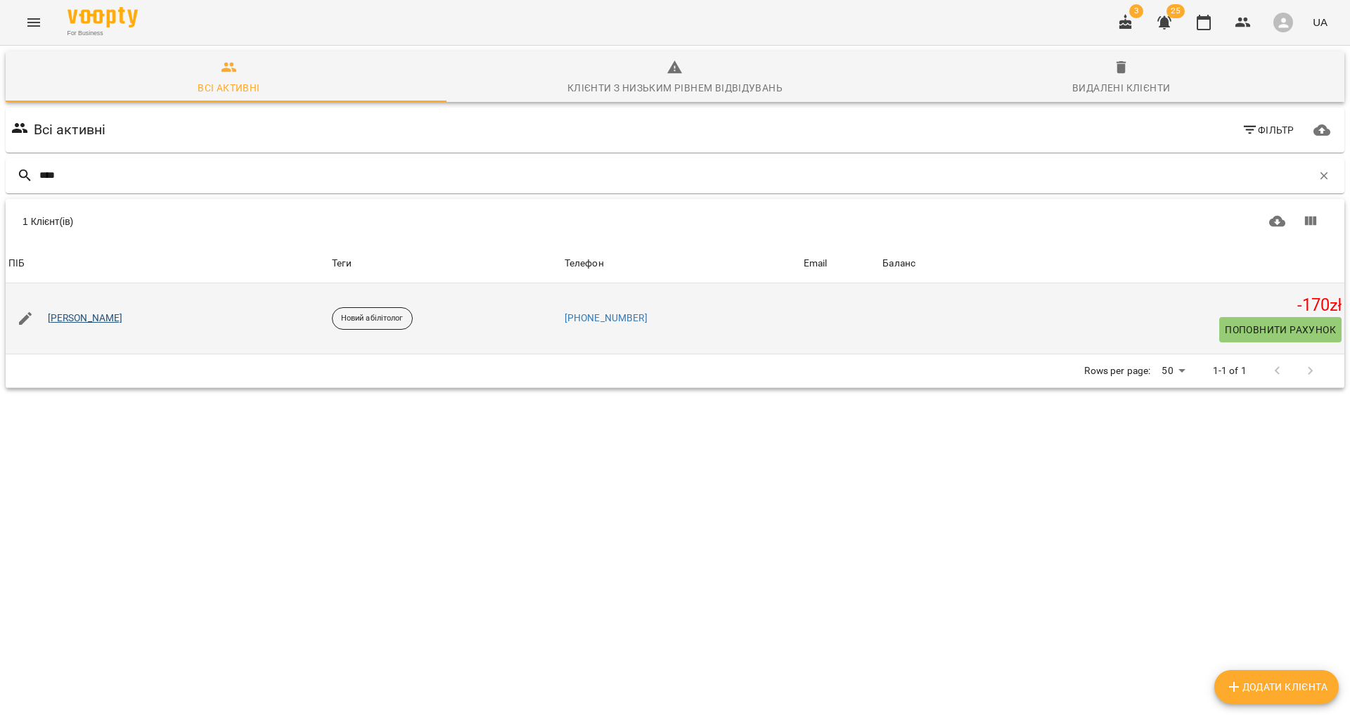
type input "****"
click at [108, 315] on link "[PERSON_NAME]" at bounding box center [85, 319] width 75 height 14
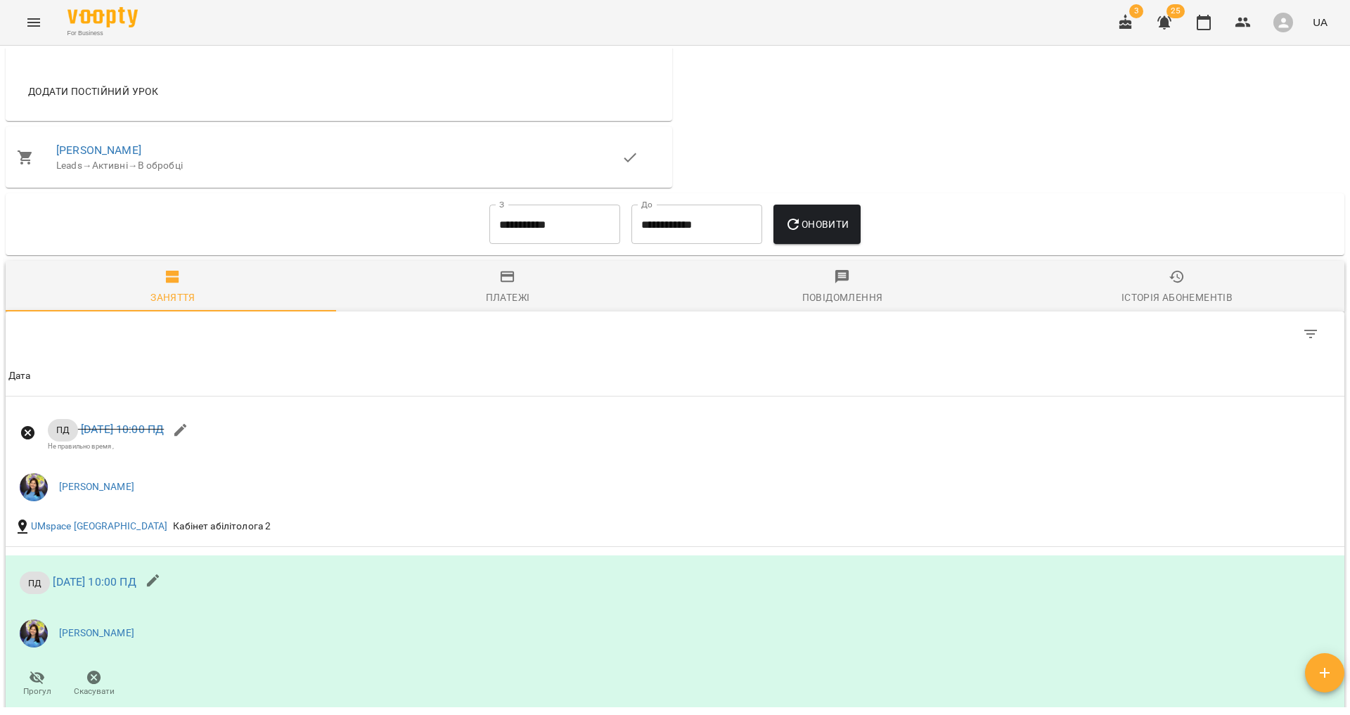
scroll to position [753, 0]
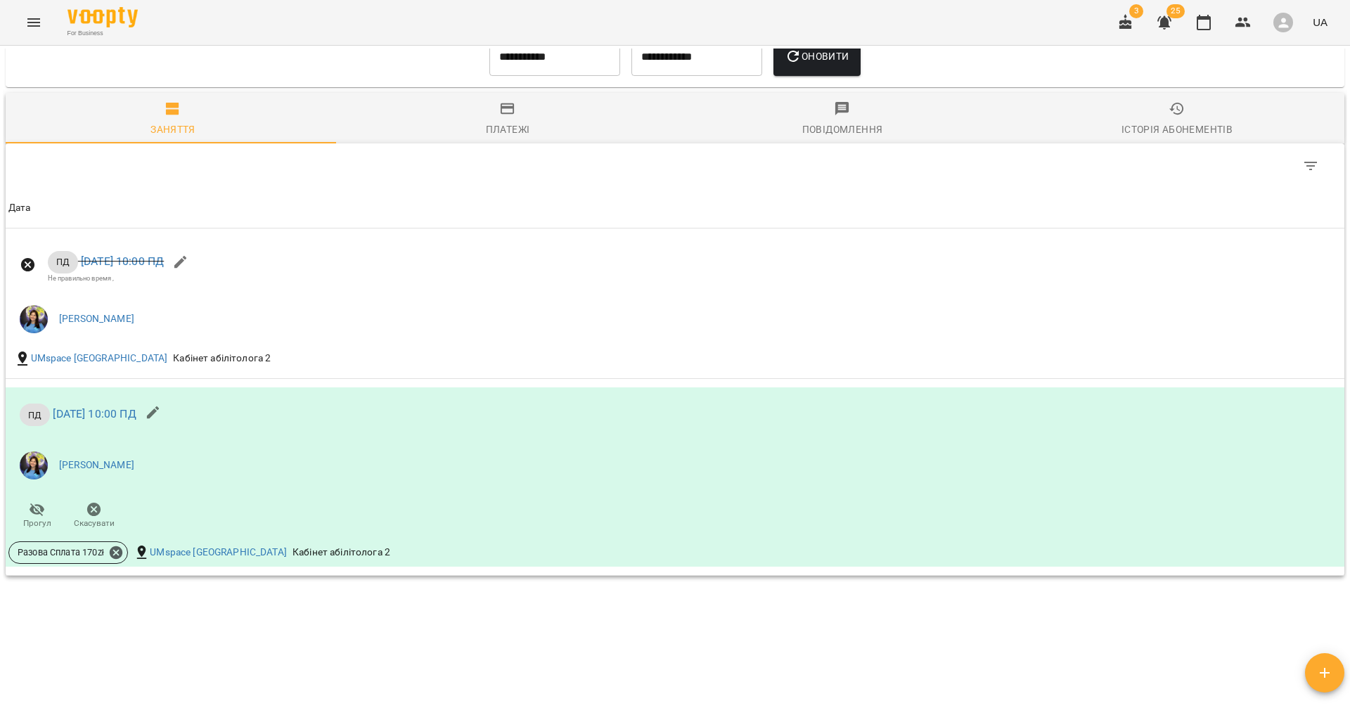
click at [19, 12] on div "For Business 3 25 UA" at bounding box center [675, 22] width 1350 height 45
click at [26, 21] on icon "Menu" at bounding box center [33, 22] width 17 height 17
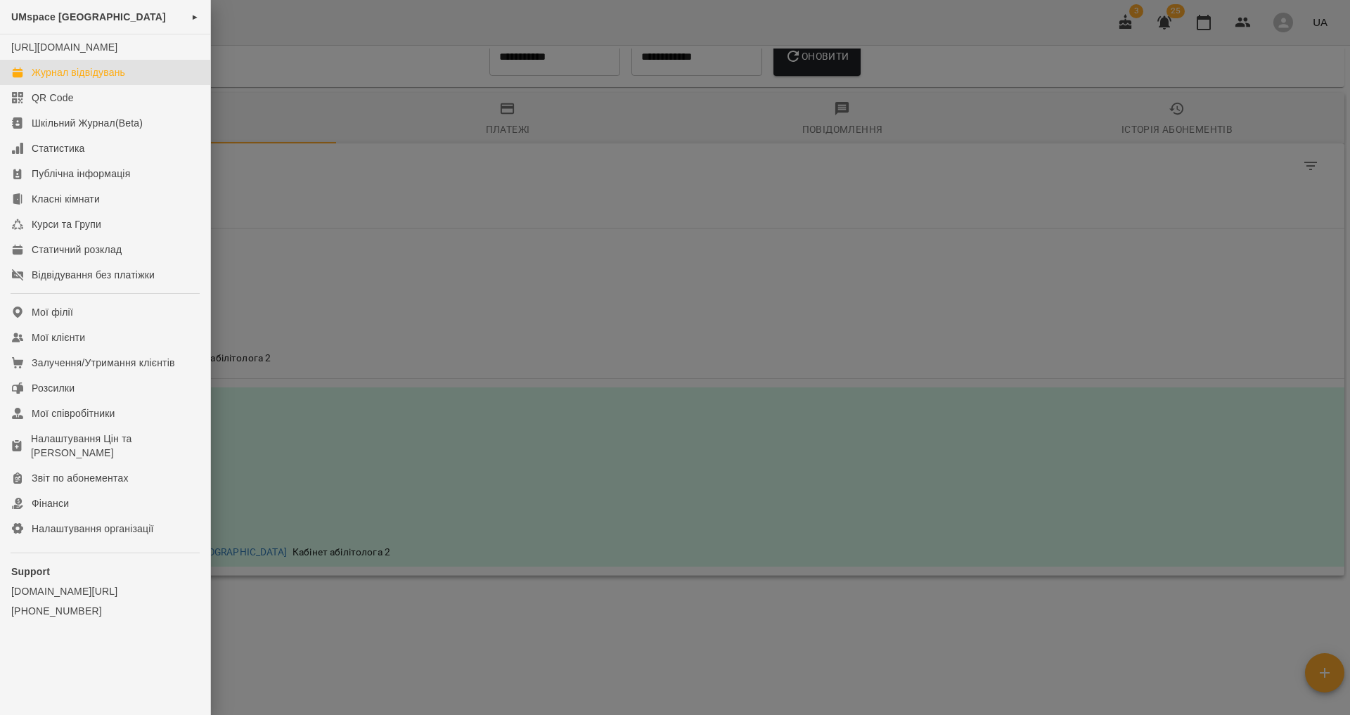
click at [81, 79] on div "Журнал відвідувань" at bounding box center [79, 72] width 94 height 14
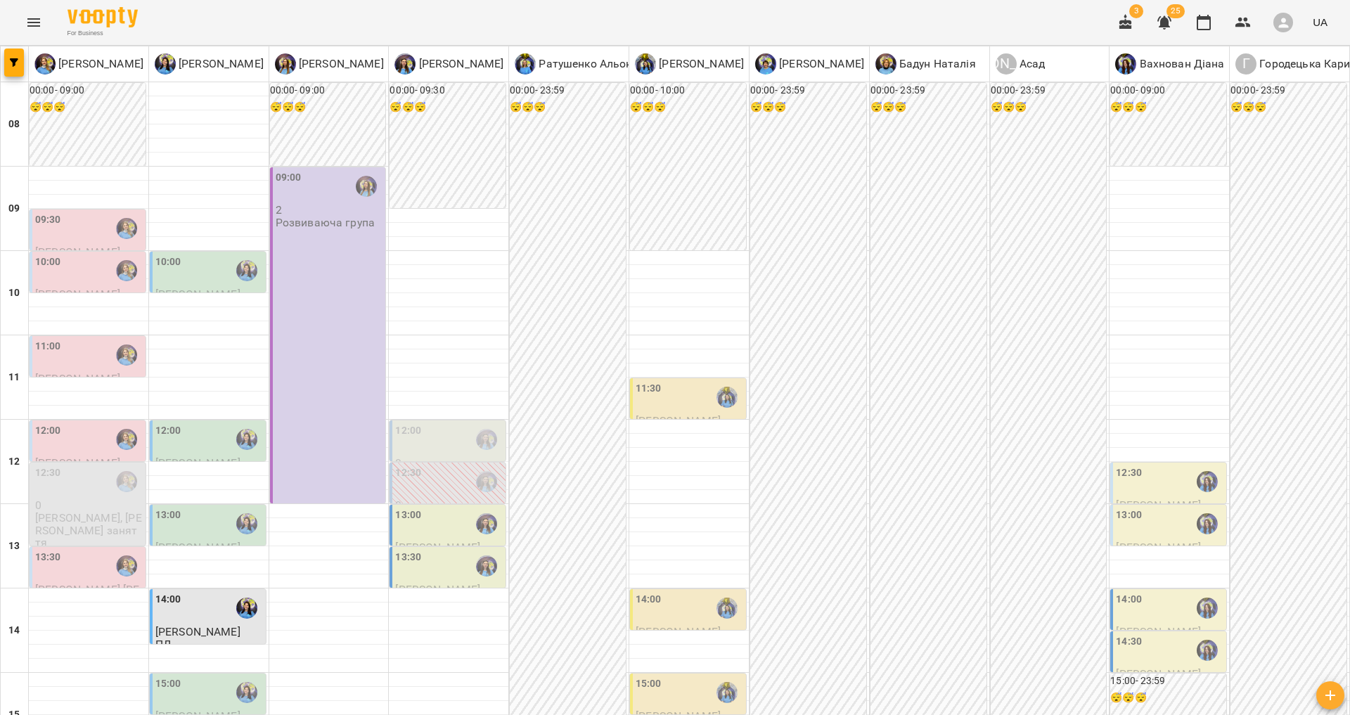
click at [471, 442] on div at bounding box center [487, 439] width 32 height 32
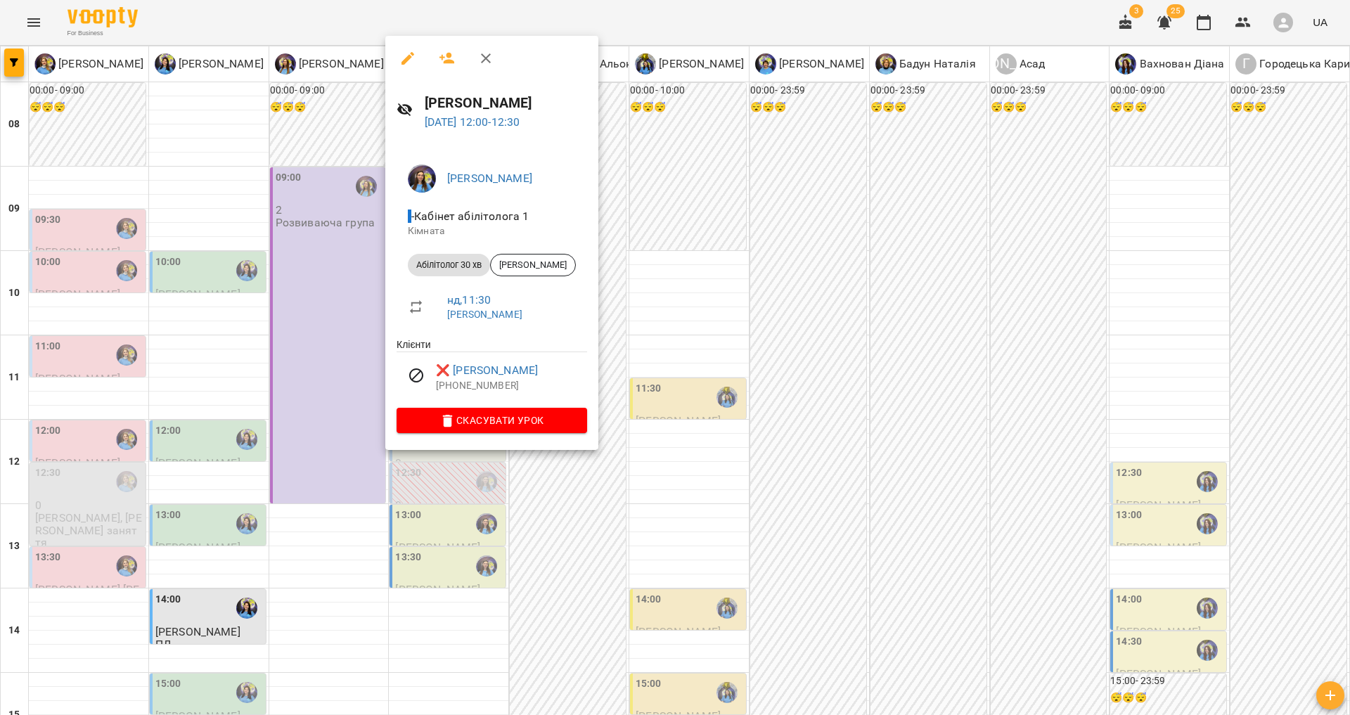
click at [818, 376] on div at bounding box center [675, 357] width 1350 height 715
